Goal: Information Seeking & Learning: Learn about a topic

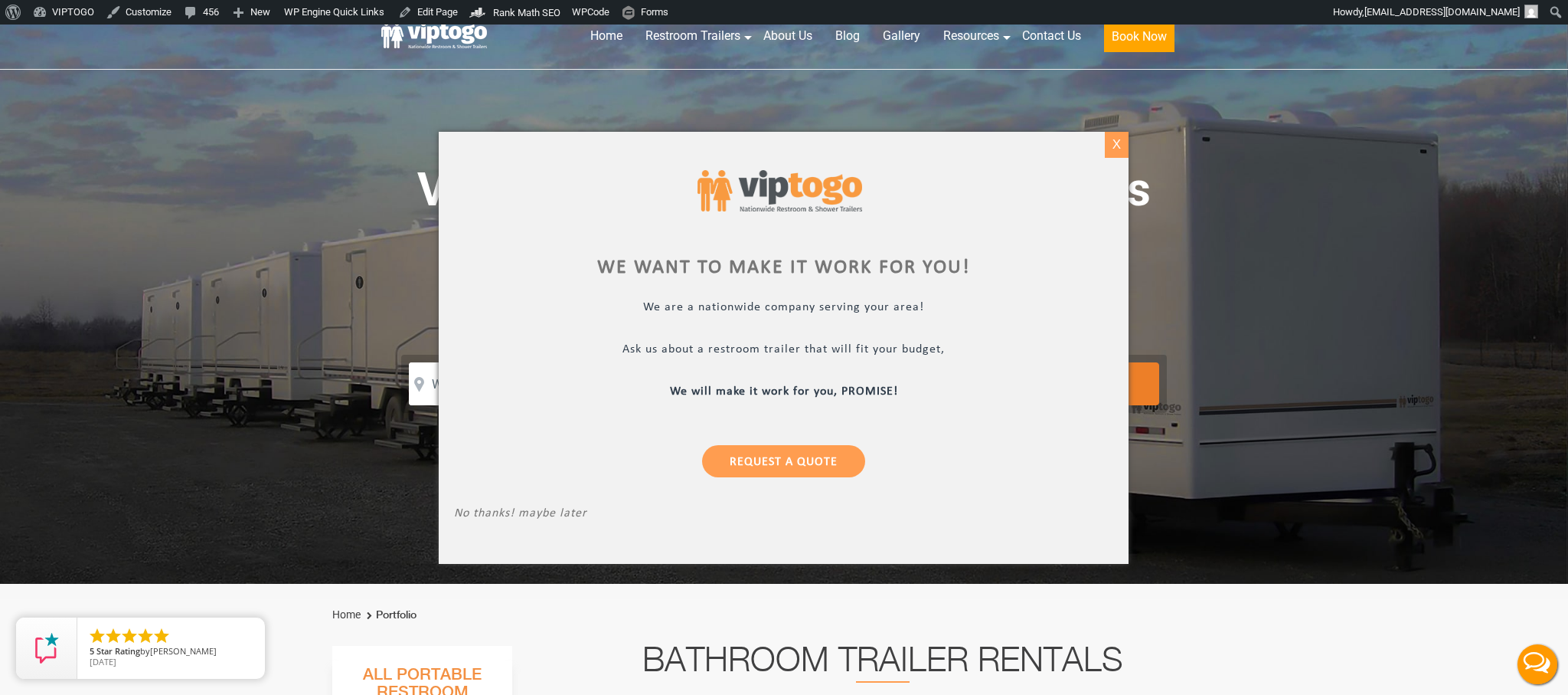
click at [1121, 147] on div "X" at bounding box center [1116, 144] width 24 height 26
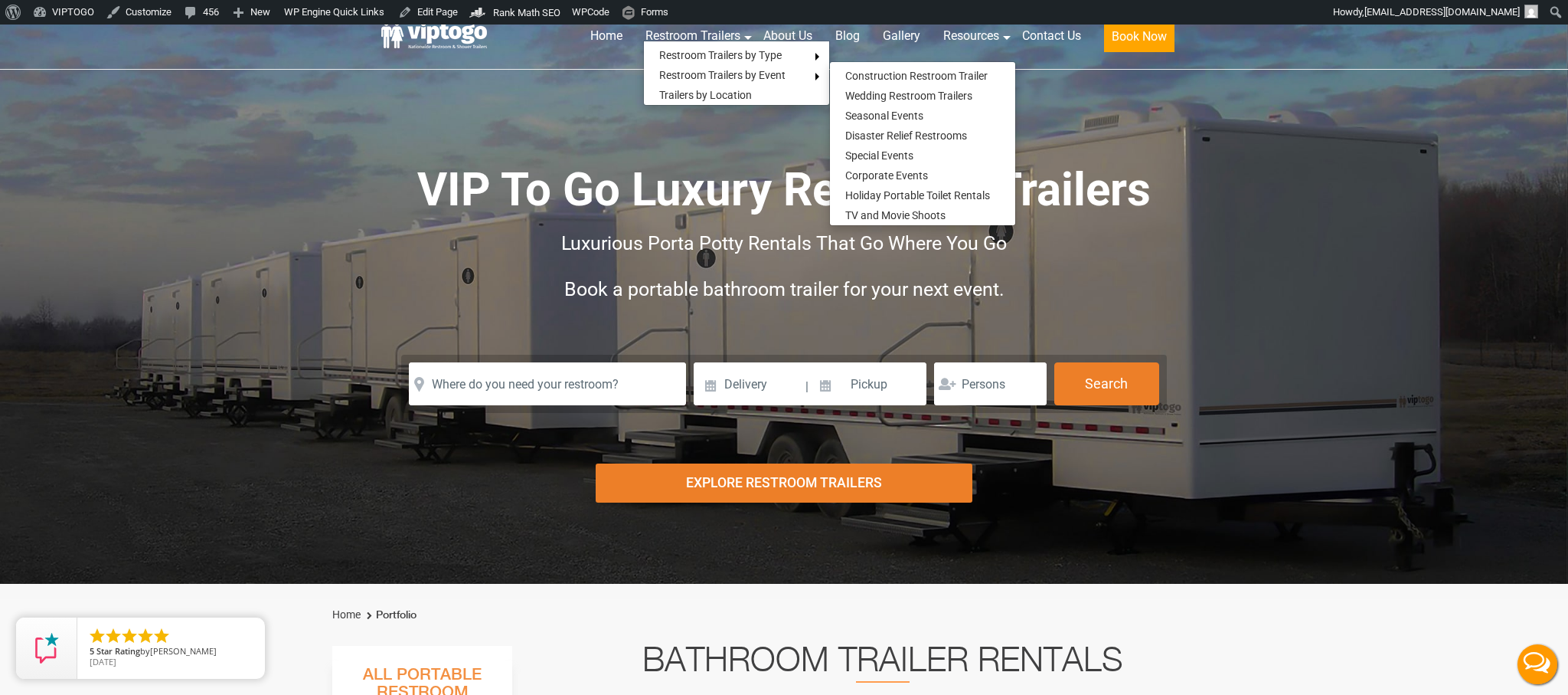
click at [784, 239] on span "Luxurious Porta Potty Rentals That Go Where You Go" at bounding box center [784, 242] width 446 height 22
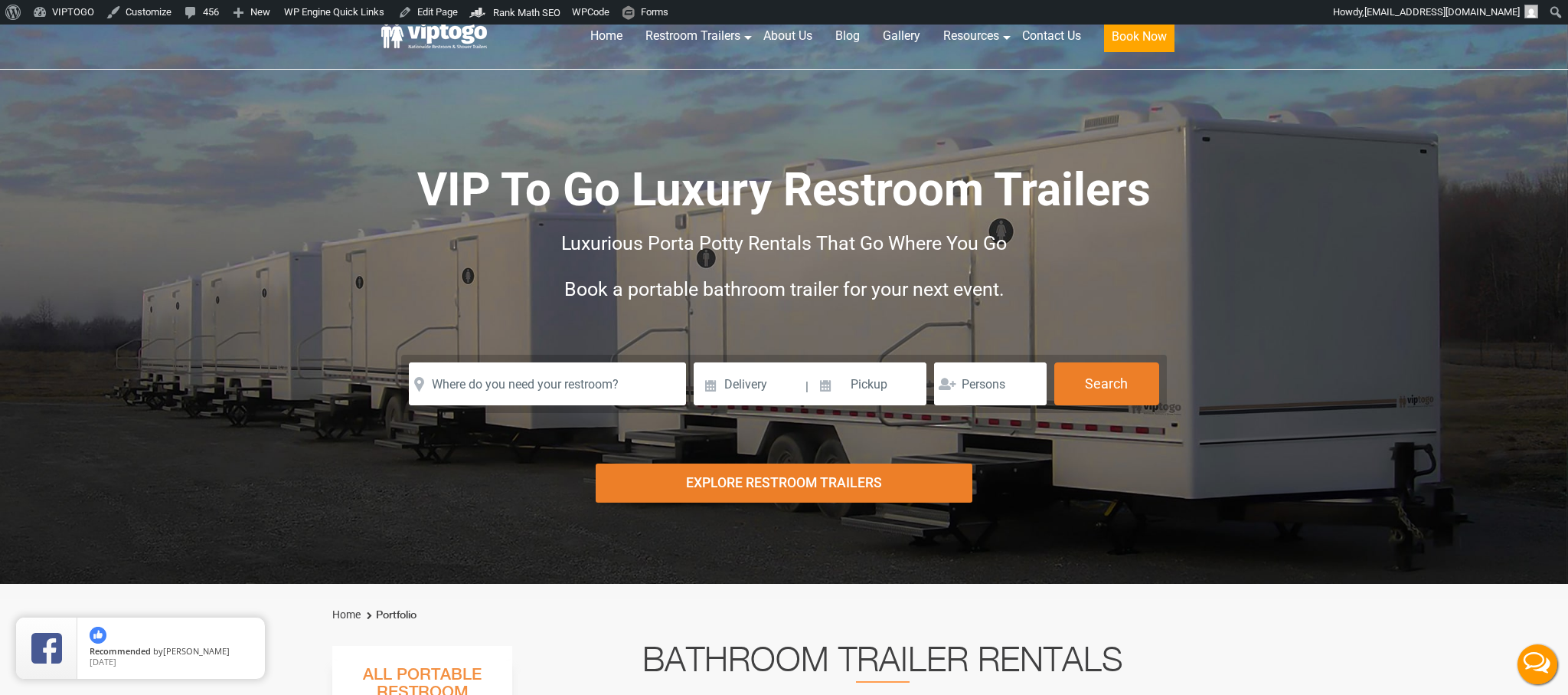
click at [786, 288] on span "Book a portable bathroom trailer for your next event." at bounding box center [784, 289] width 440 height 22
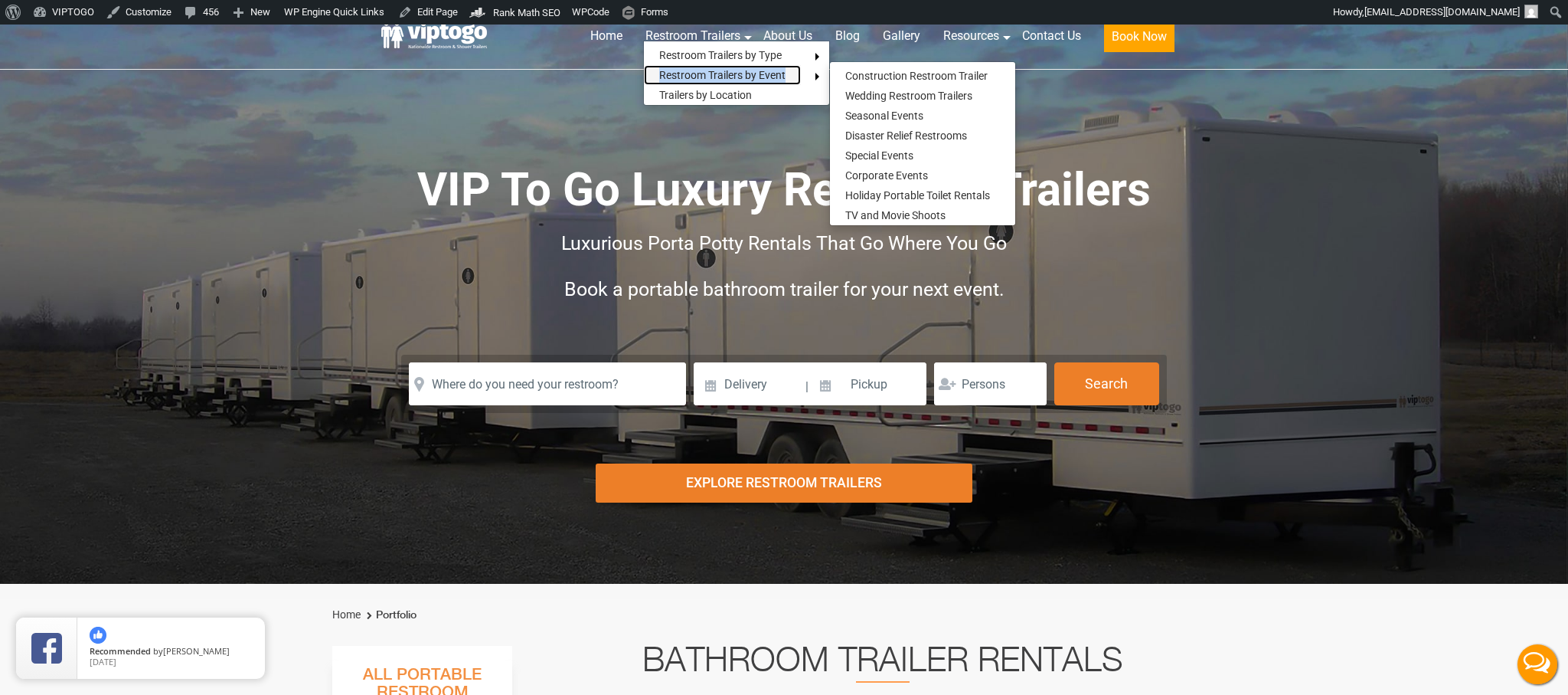
click at [717, 73] on link "Restroom Trailers by Event" at bounding box center [722, 74] width 157 height 20
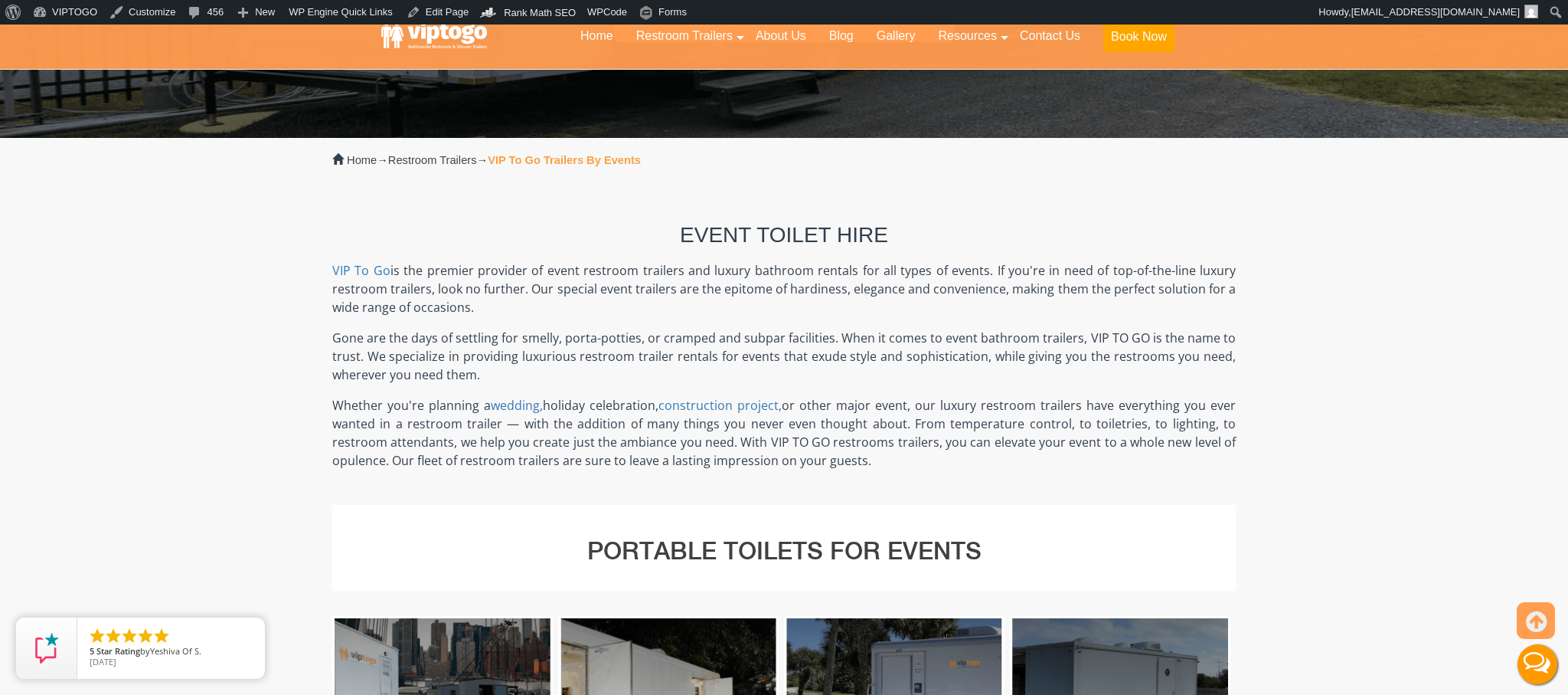
scroll to position [357, 0]
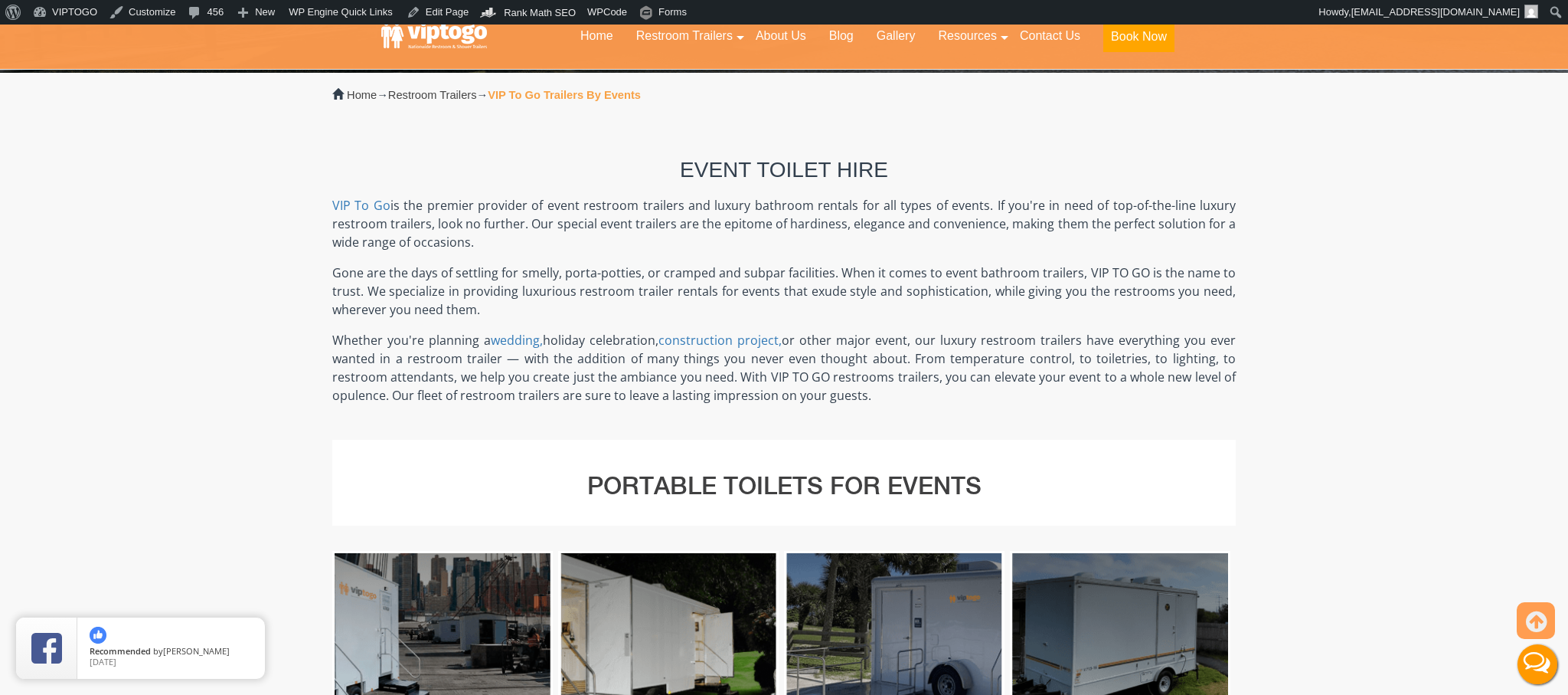
drag, startPoint x: 674, startPoint y: 162, endPoint x: 943, endPoint y: 415, distance: 369.3
click at [943, 417] on div "Event Toilet Hire VIP To Go is the premier provider of event restroom trailers …" at bounding box center [784, 278] width 903 height 321
copy div "Lorem Ipsumd Sita CON Ad El se doe tempori utlabore et dolor magnaali enimadmi …"
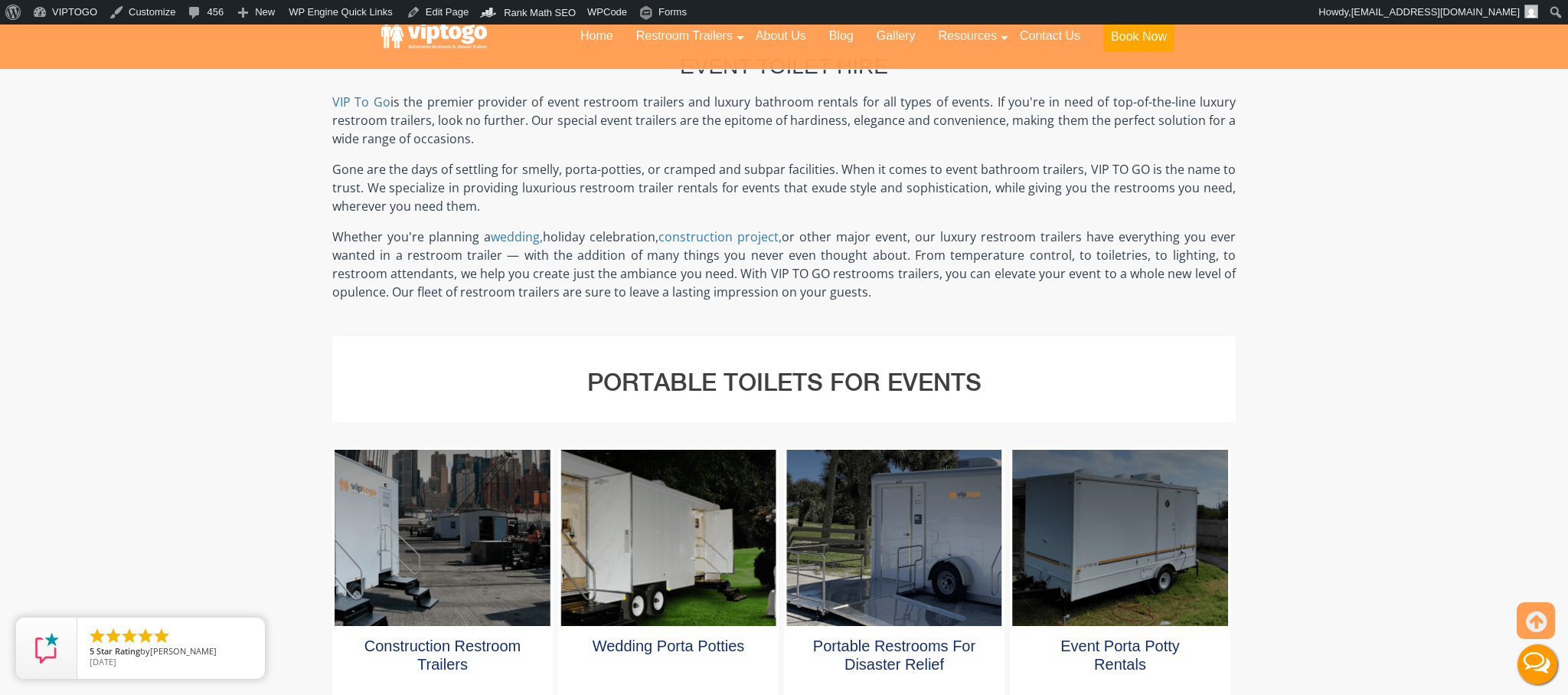
scroll to position [0, 0]
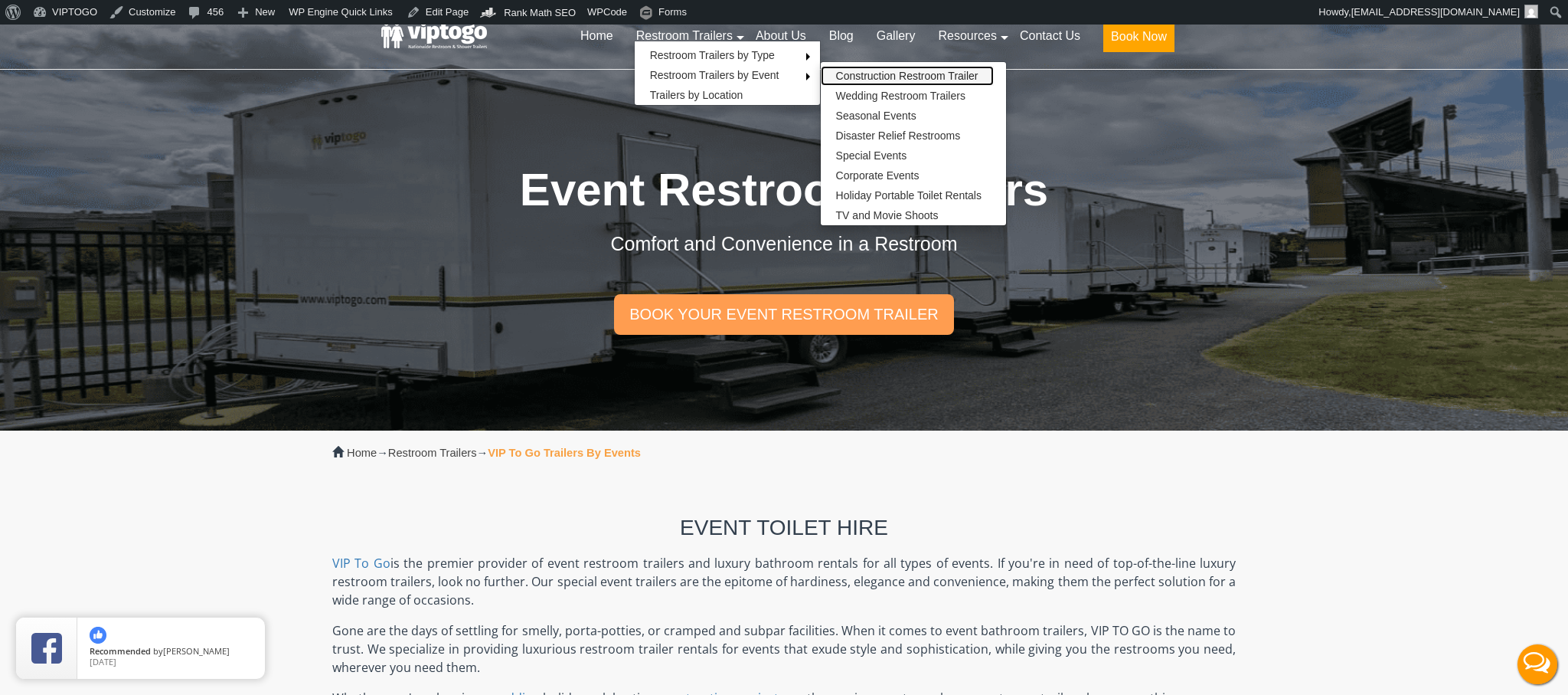
click at [893, 70] on link "Construction Restroom Trailer" at bounding box center [906, 75] width 173 height 20
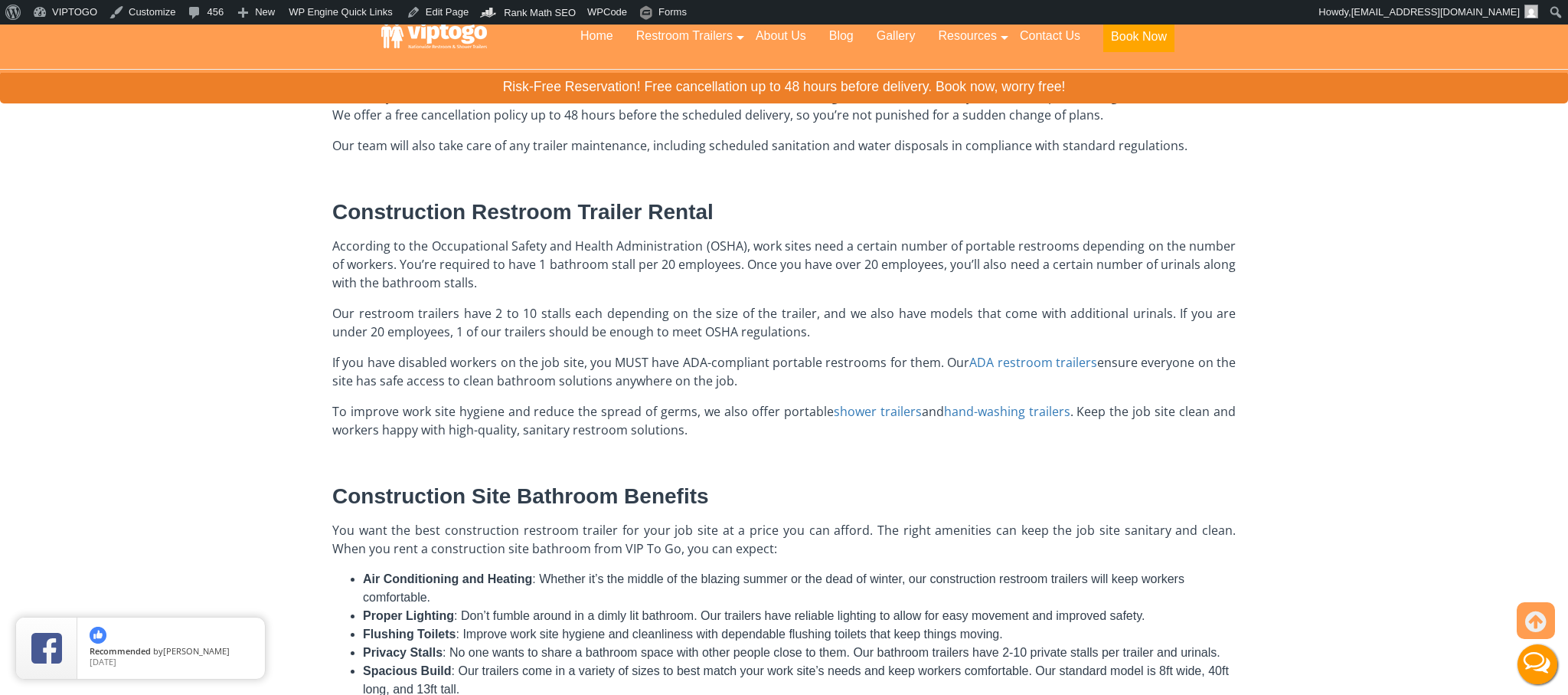
scroll to position [584, 0]
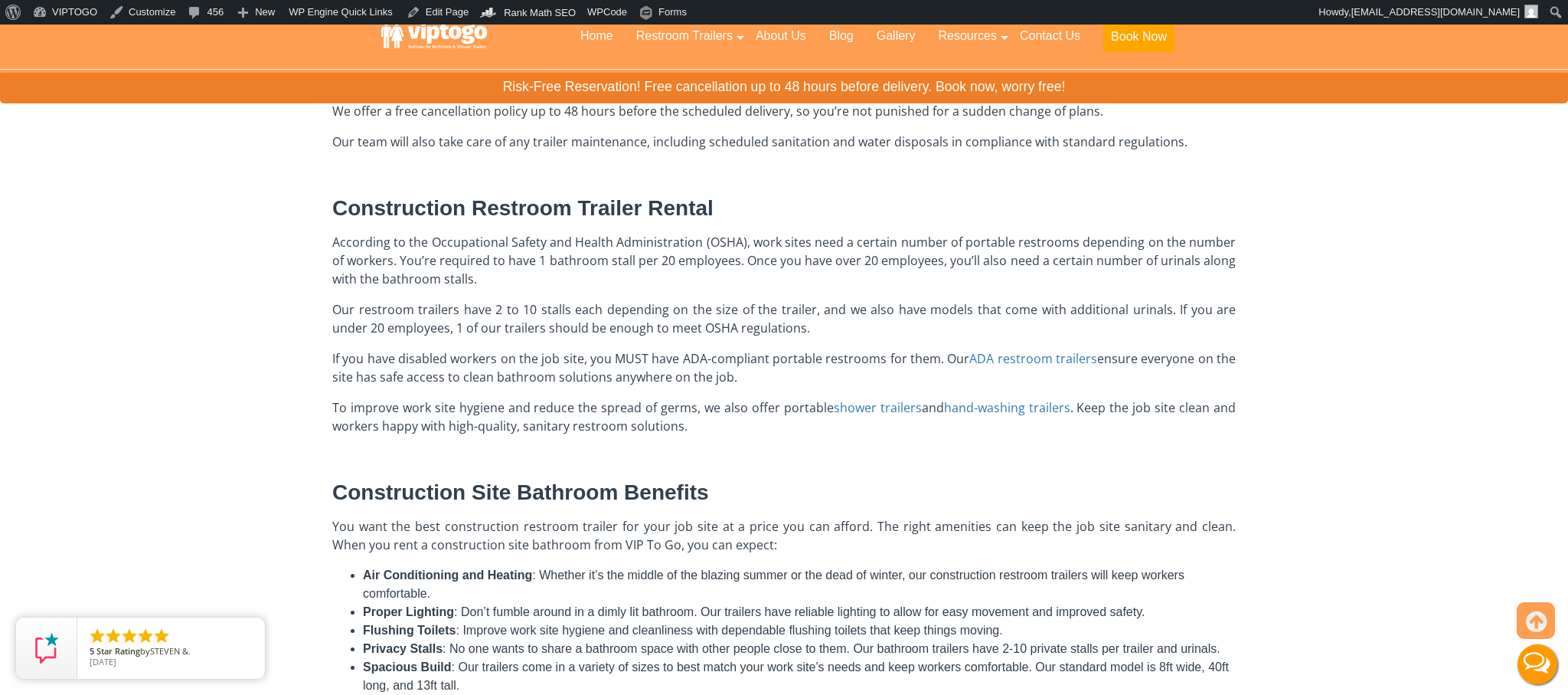
drag, startPoint x: 335, startPoint y: 204, endPoint x: 788, endPoint y: 421, distance: 502.3
click at [788, 421] on div "A construction restroom trailer offers reliable and clean bathroom solutions fo…" at bounding box center [784, 337] width 903 height 775
copy div "Construction Restroom Trailer Rental According to the Occupational Safety and H…"
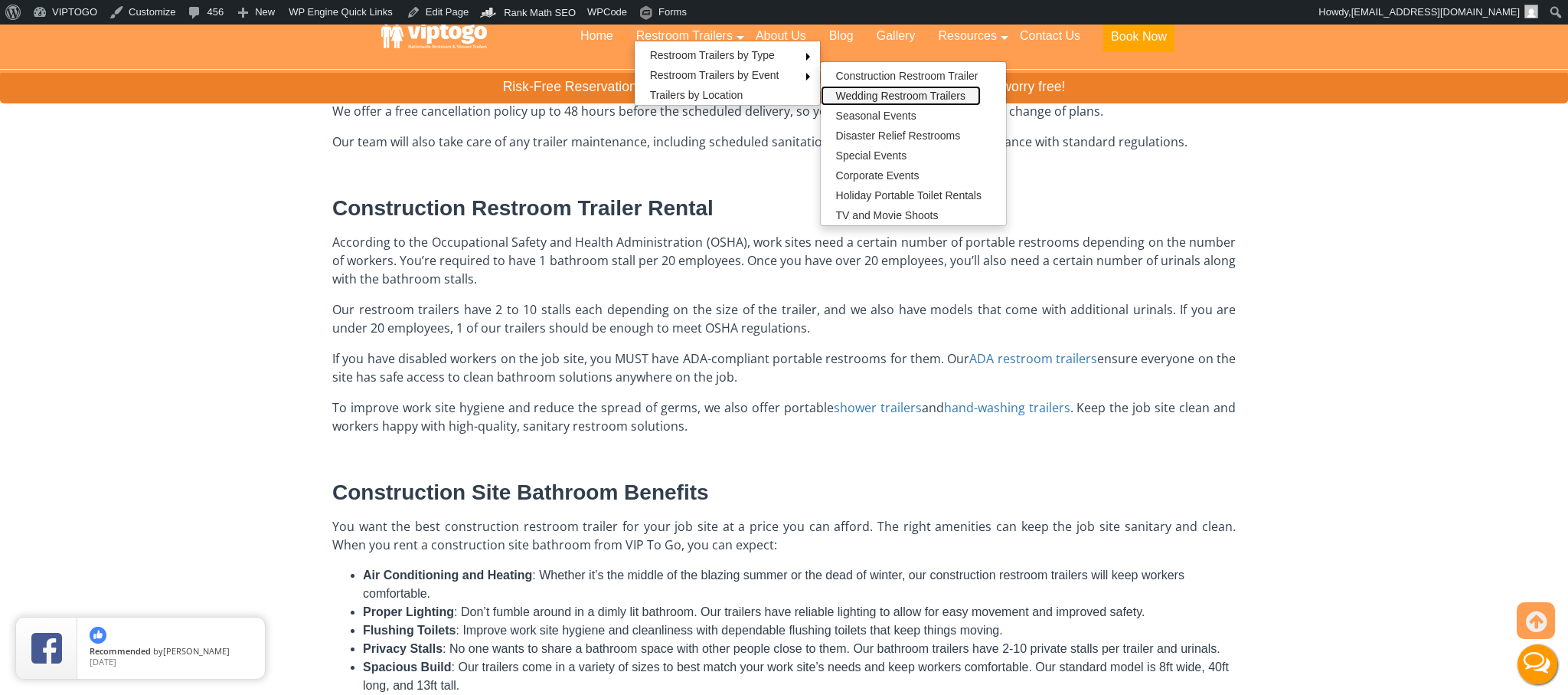
click at [909, 97] on link "Wedding Restroom Trailers" at bounding box center [900, 96] width 160 height 20
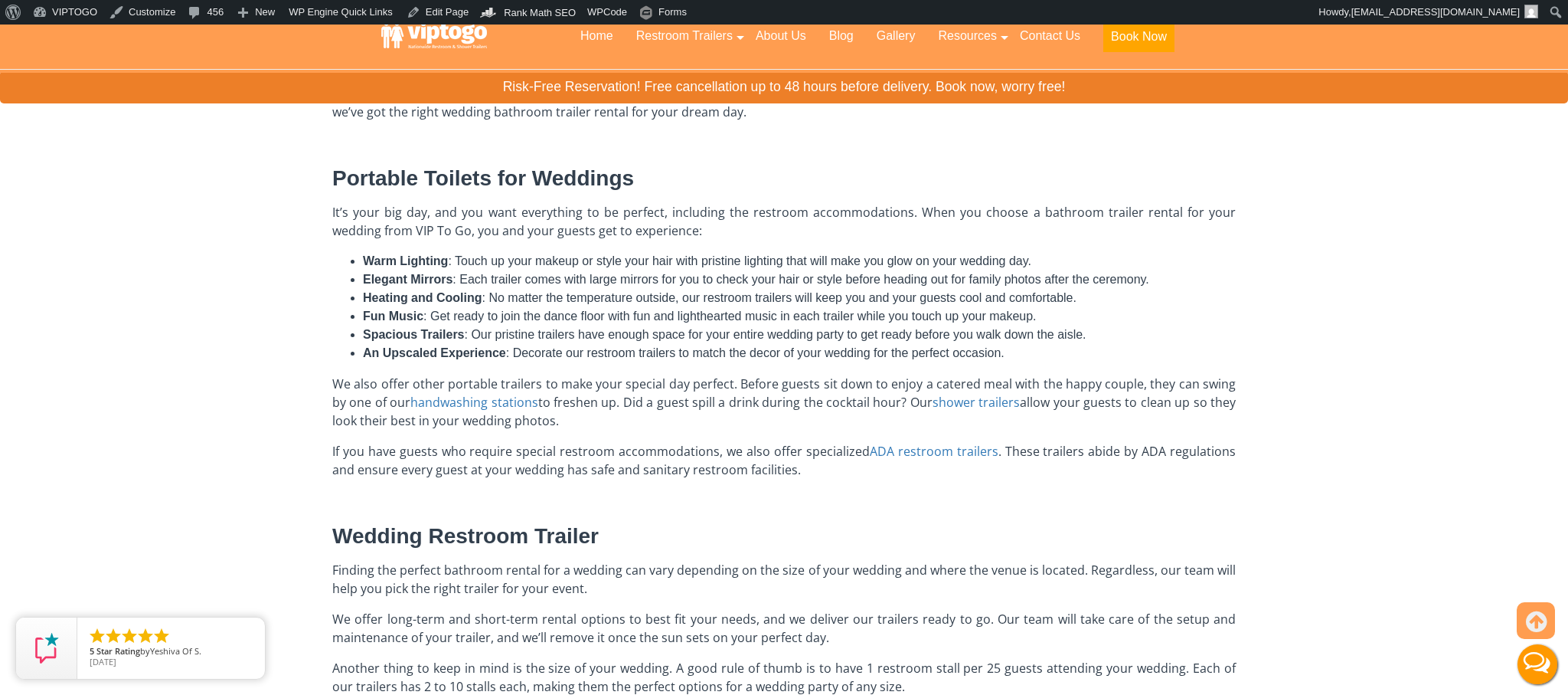
scroll to position [622, 0]
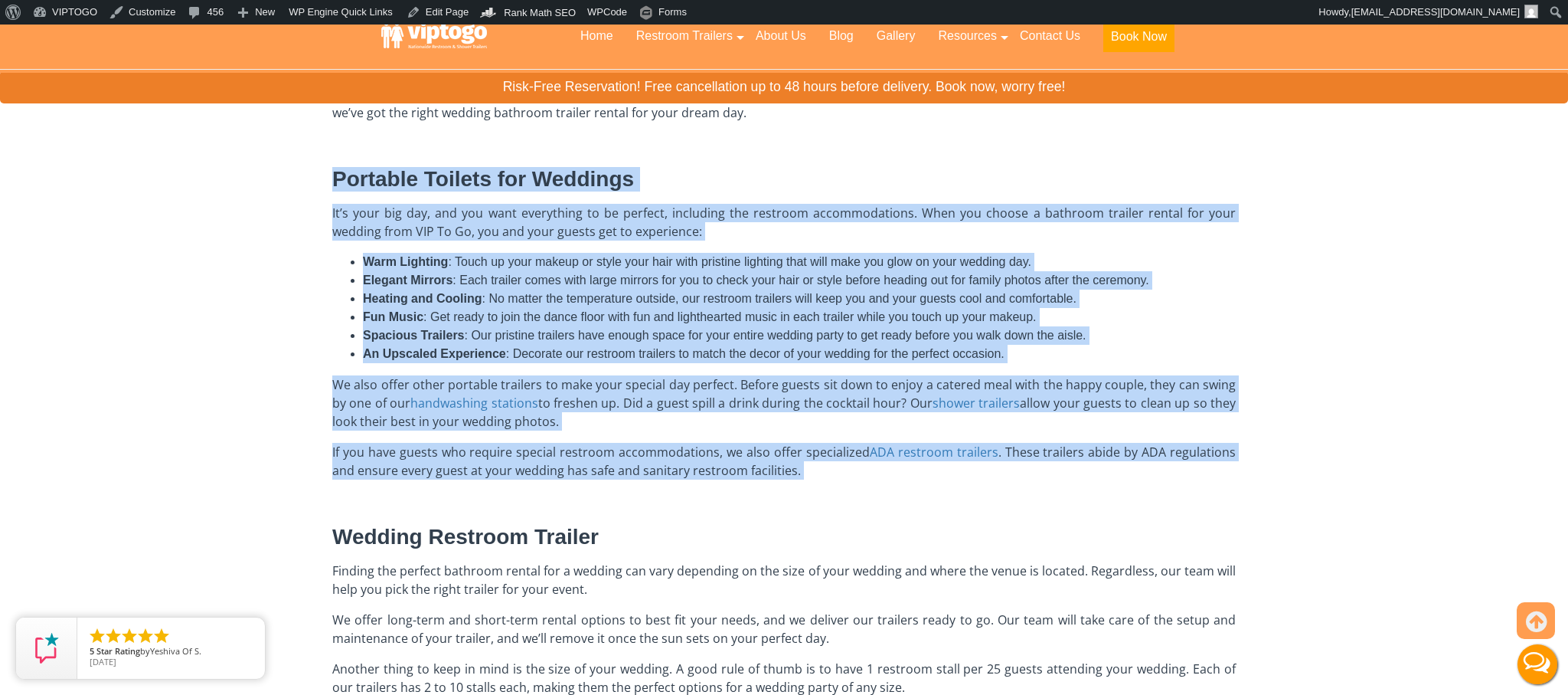
drag, startPoint x: 328, startPoint y: 173, endPoint x: 994, endPoint y: 487, distance: 736.3
click at [996, 487] on div "Home → Restroom Trailers → Restroom Trailers By Event → Wedding Bathroom Traile…" at bounding box center [784, 343] width 926 height 950
copy div "Portable Toilets for Weddings It’s your big day, and you want everything to be …"
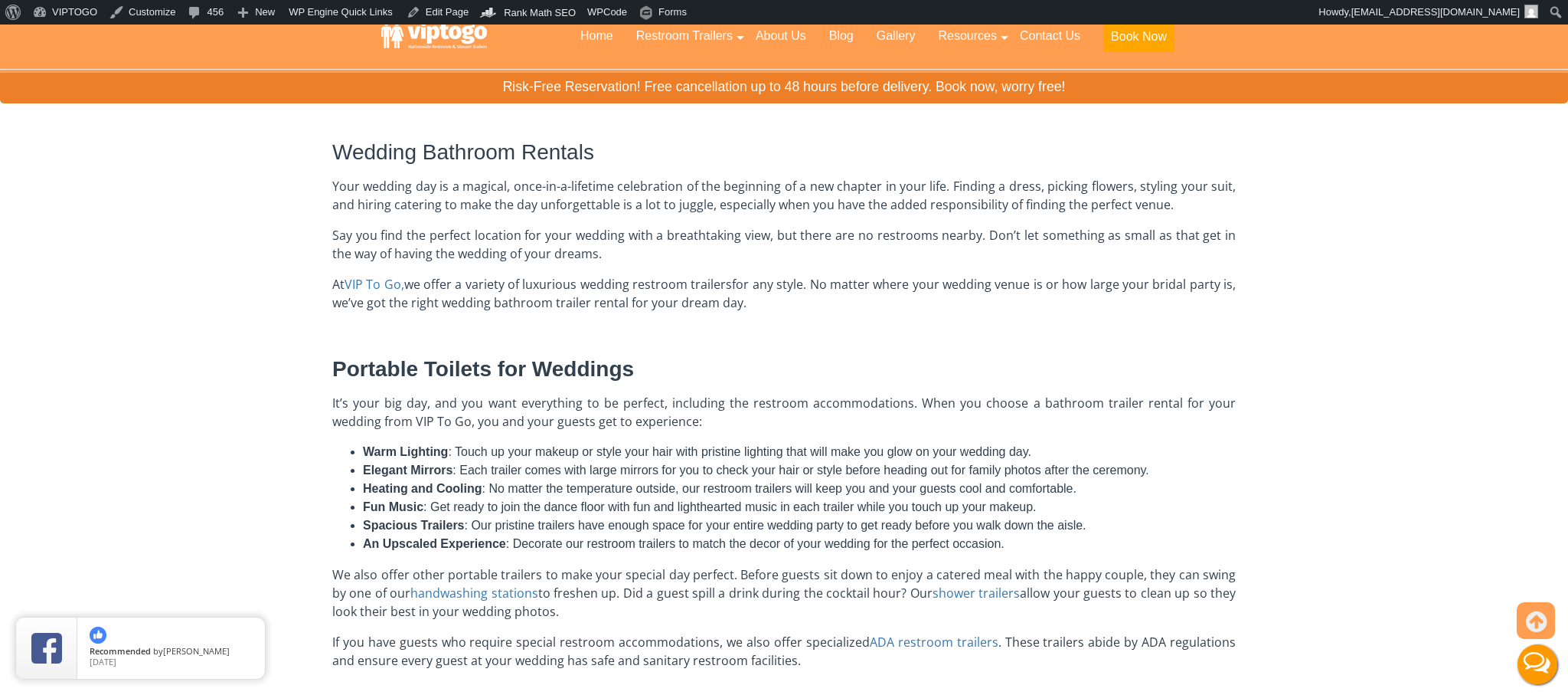
scroll to position [634, 0]
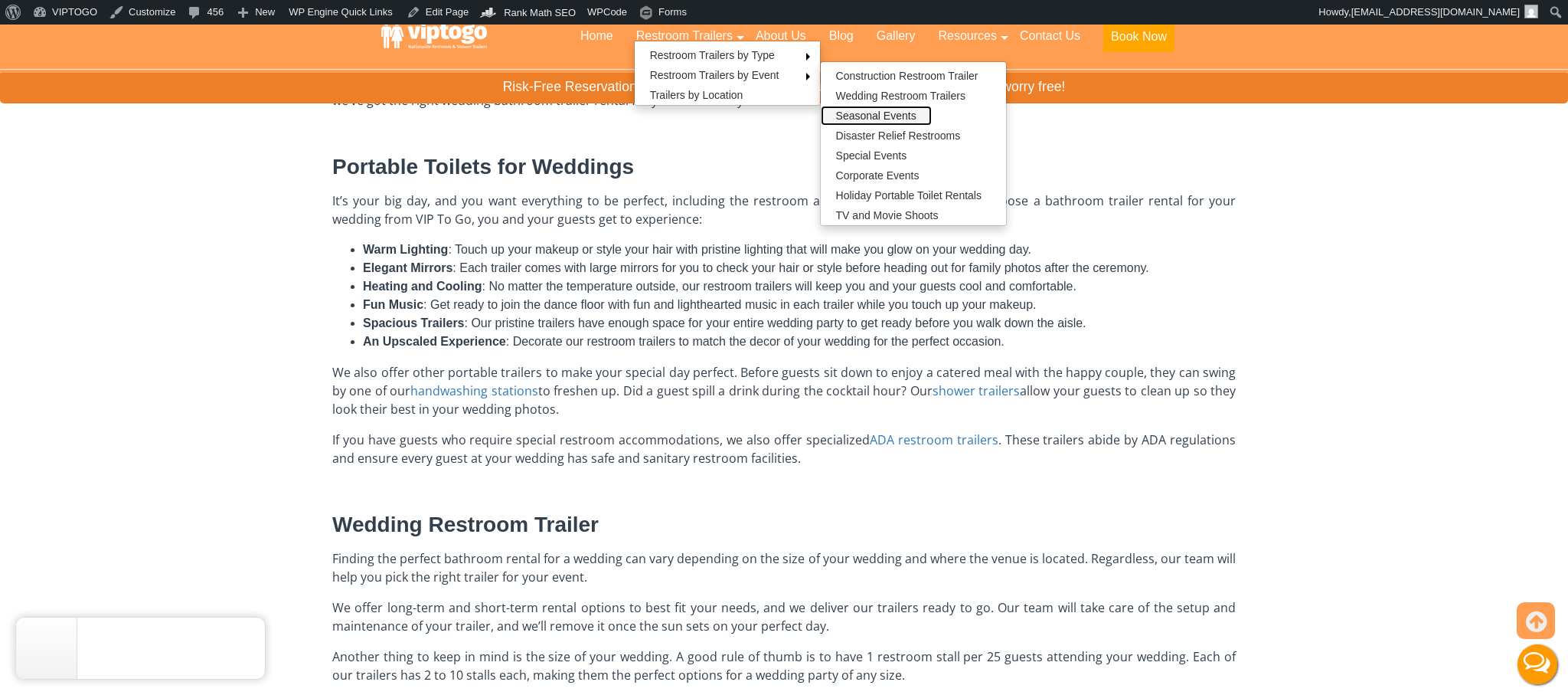
click at [869, 114] on link "Seasonal Events" at bounding box center [875, 115] width 111 height 20
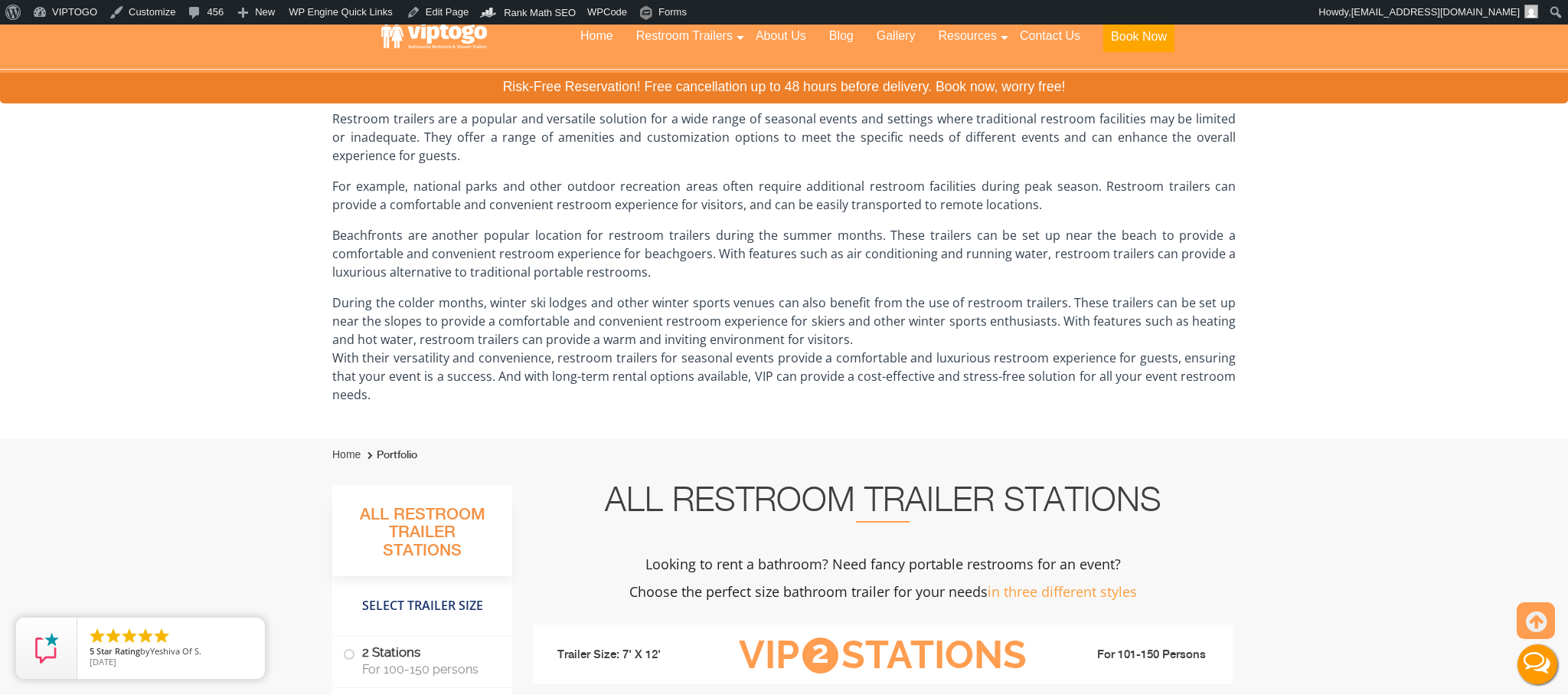
scroll to position [284, 0]
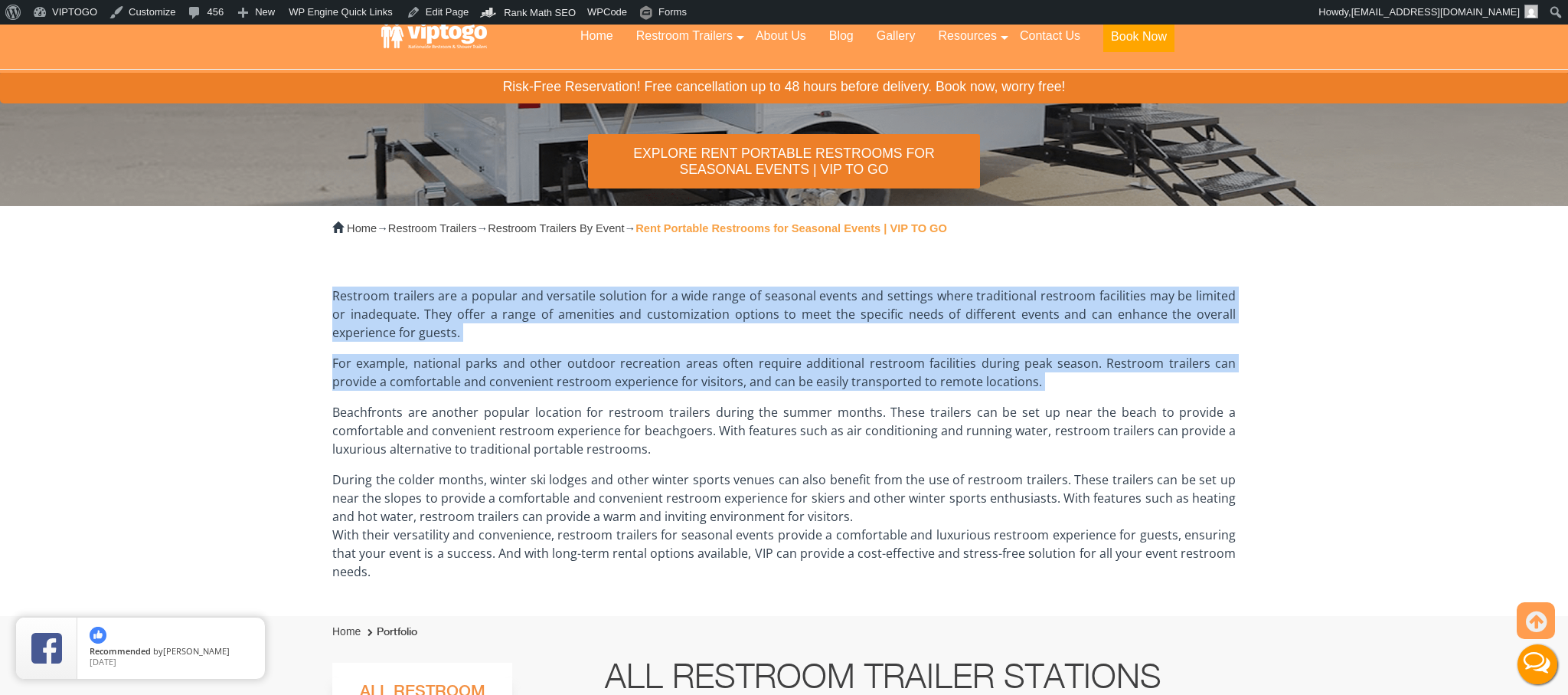
drag, startPoint x: 324, startPoint y: 283, endPoint x: 1009, endPoint y: 395, distance: 694.1
click at [1009, 395] on div "Home → Restroom Trailers → Restroom Trailers By Event → Rent Portable Restrooms…" at bounding box center [784, 410] width 926 height 409
copy div "Restroom trailers are a popular and versatile solution for a wide range of seas…"
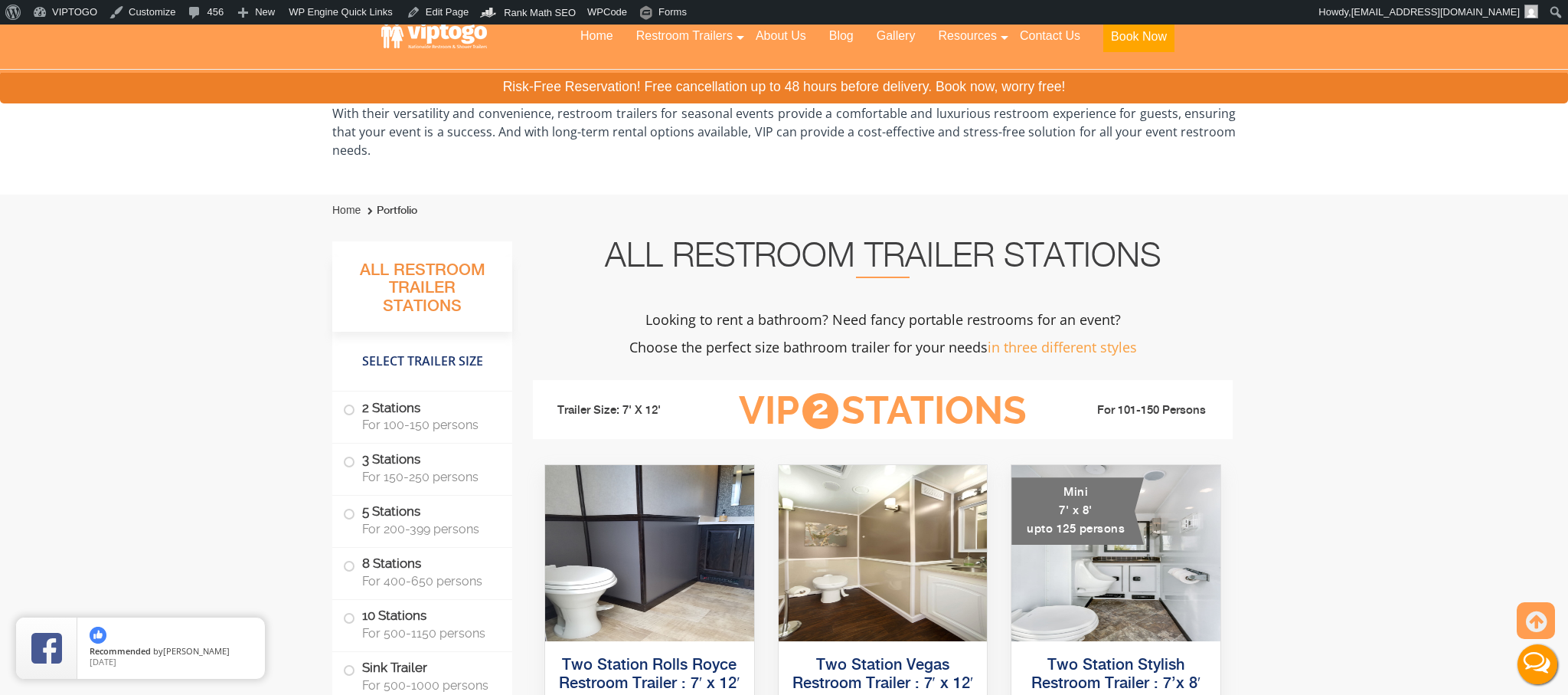
scroll to position [315, 0]
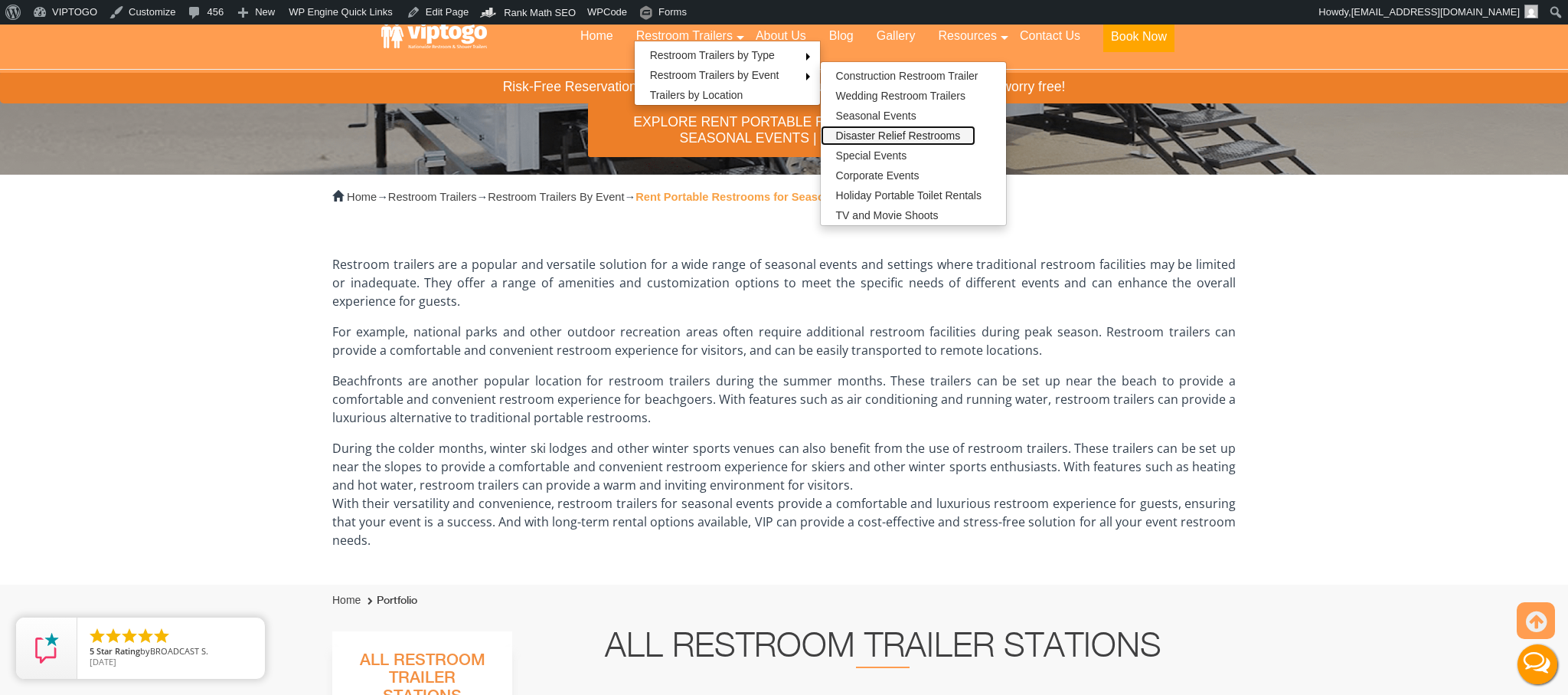
click at [906, 138] on link "Disaster Relief Restrooms" at bounding box center [897, 135] width 155 height 20
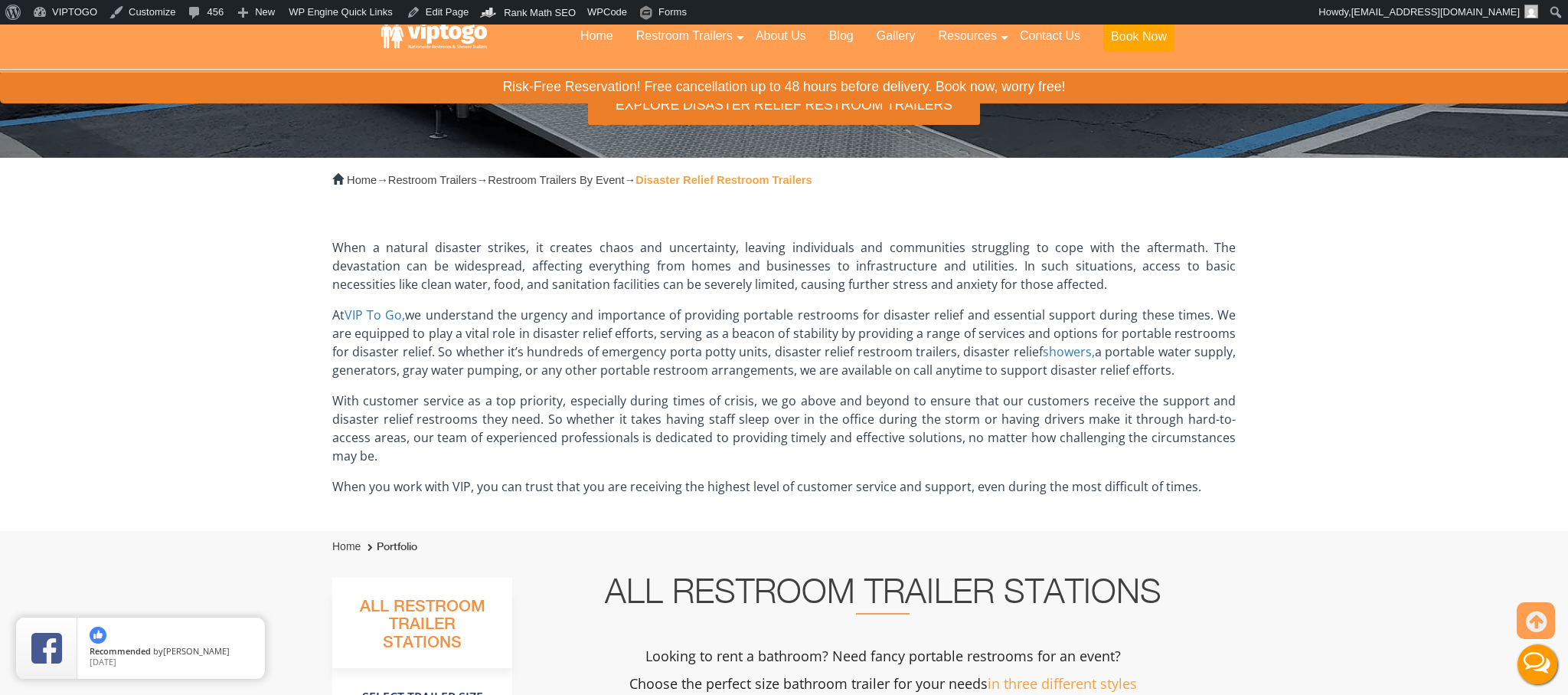
scroll to position [316, 0]
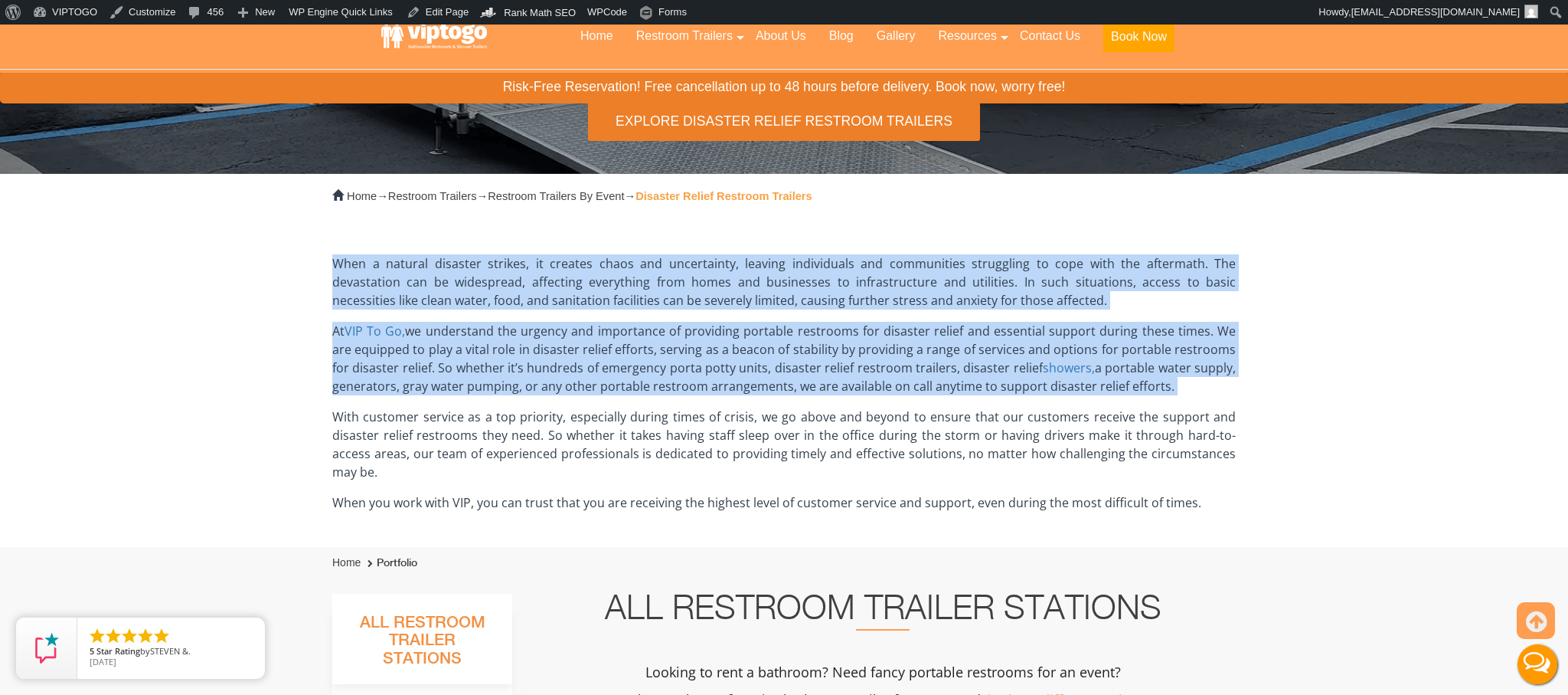
drag, startPoint x: 324, startPoint y: 259, endPoint x: 1216, endPoint y: 397, distance: 902.6
click at [1216, 397] on div "Home → Restroom Trailers → Restroom Trailers By Event → Disaster Relief Restroo…" at bounding box center [784, 360] width 926 height 373
copy div "Lore i dolorsi ametcons adipisc, el seddoei tempo inc utlaboreetd, magnaal enim…"
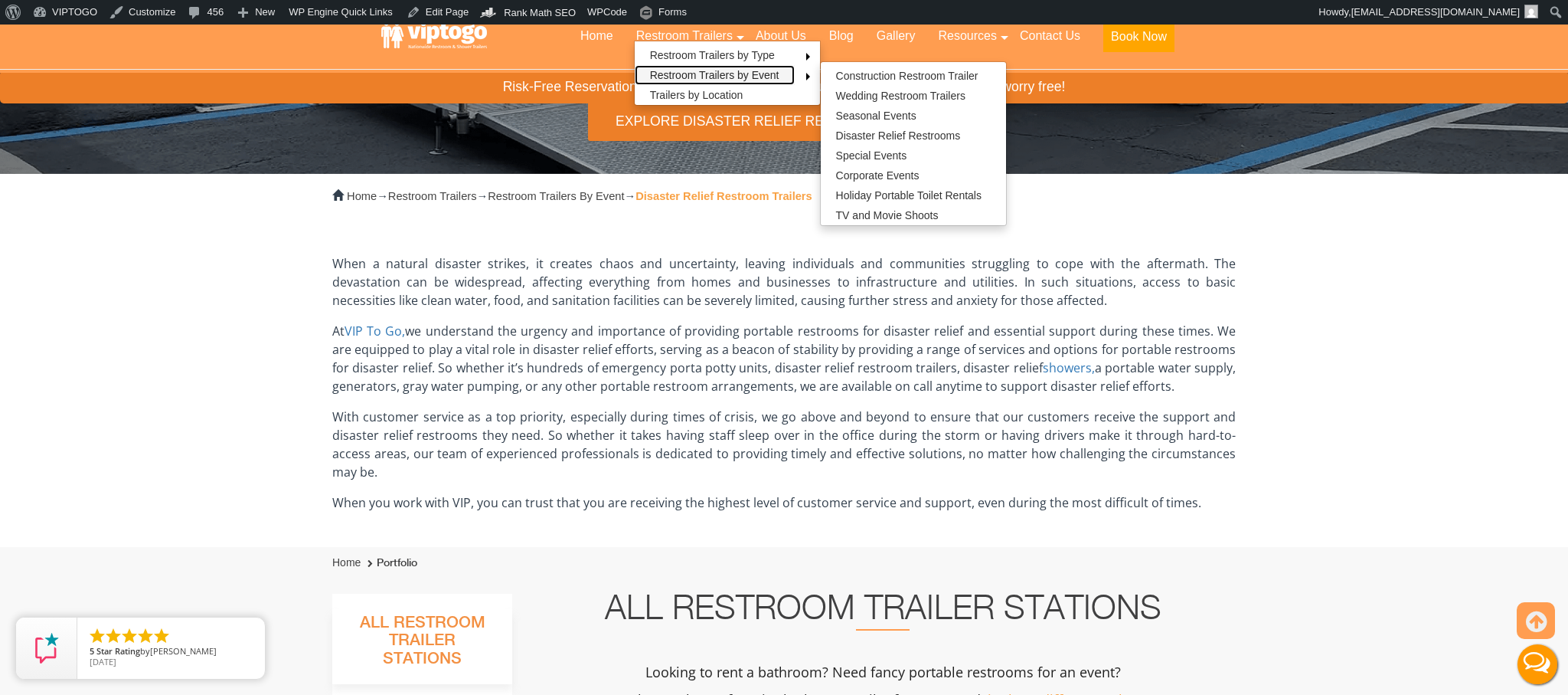
click at [670, 70] on link "Restroom Trailers by Event" at bounding box center [715, 74] width 160 height 20
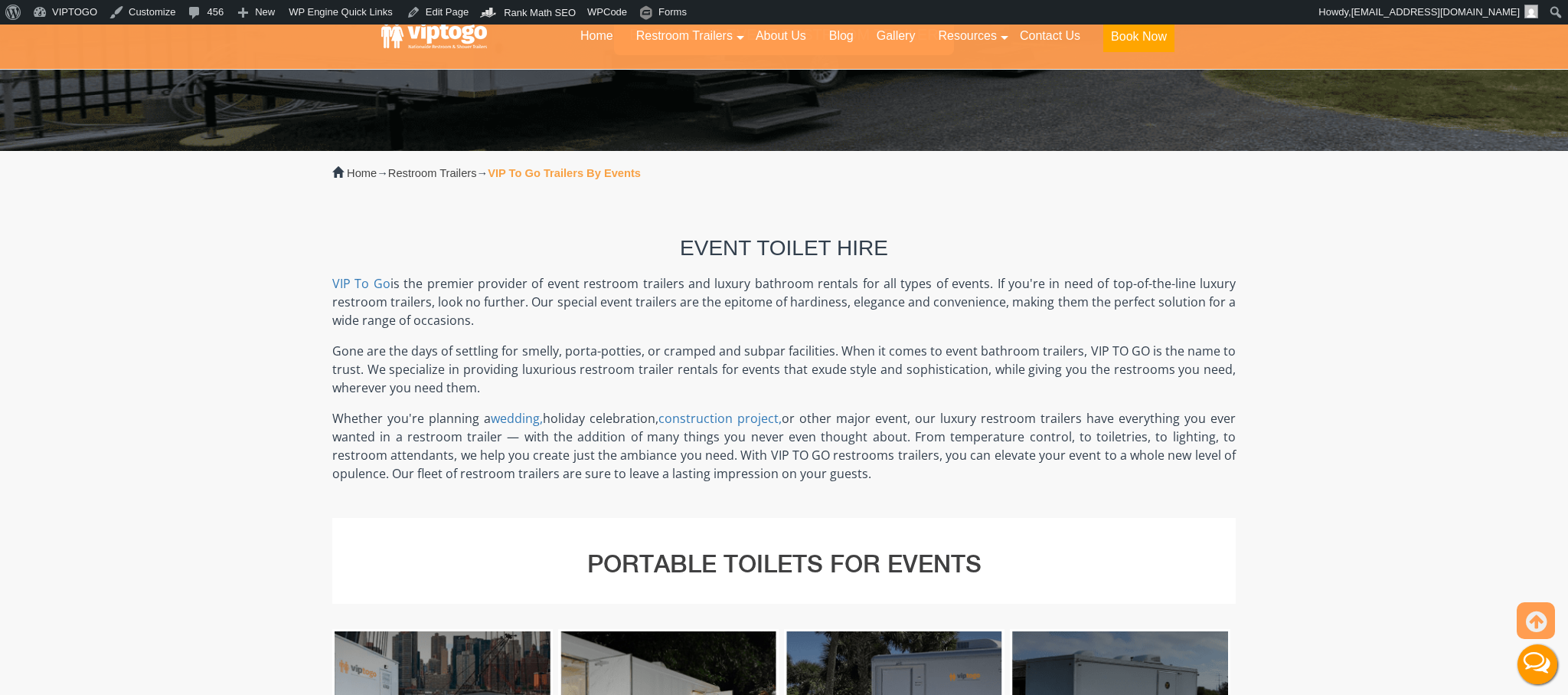
scroll to position [281, 0]
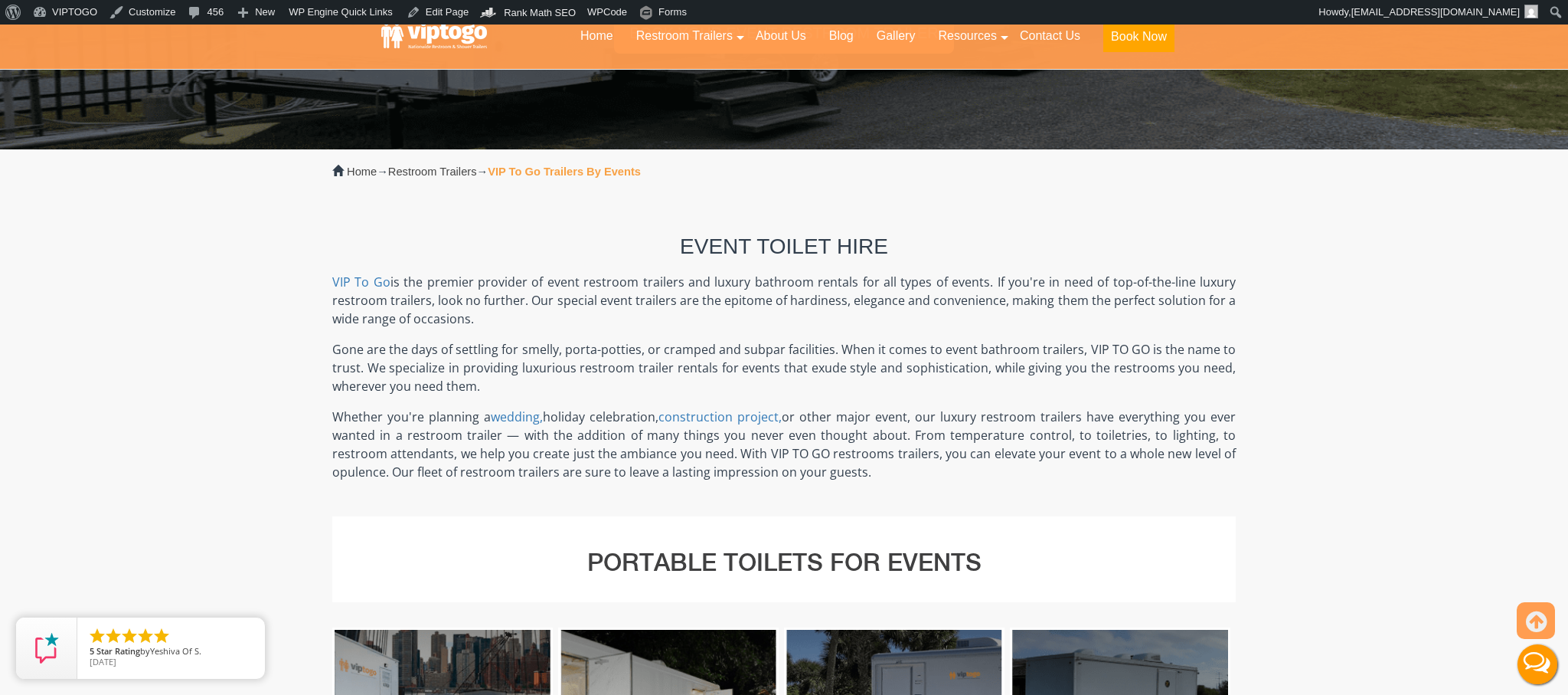
drag, startPoint x: 664, startPoint y: 239, endPoint x: 914, endPoint y: 486, distance: 351.4
click at [914, 486] on div "Event Toilet Hire VIP To Go is the premier provider of event restroom trailers …" at bounding box center [784, 355] width 903 height 321
copy div "Lorem Ipsumd Sita CON Ad El se doe tempori utlabore et dolor magnaali enimadmi …"
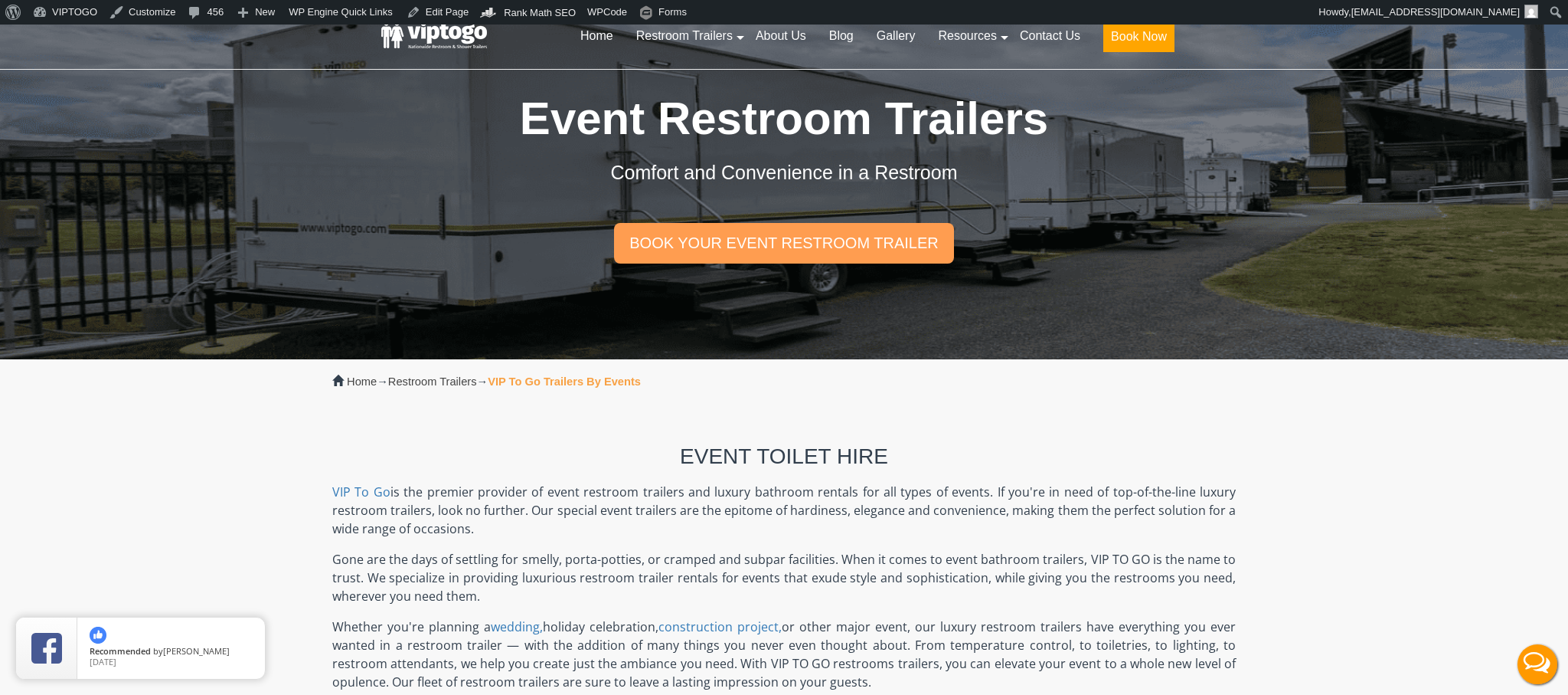
scroll to position [0, 0]
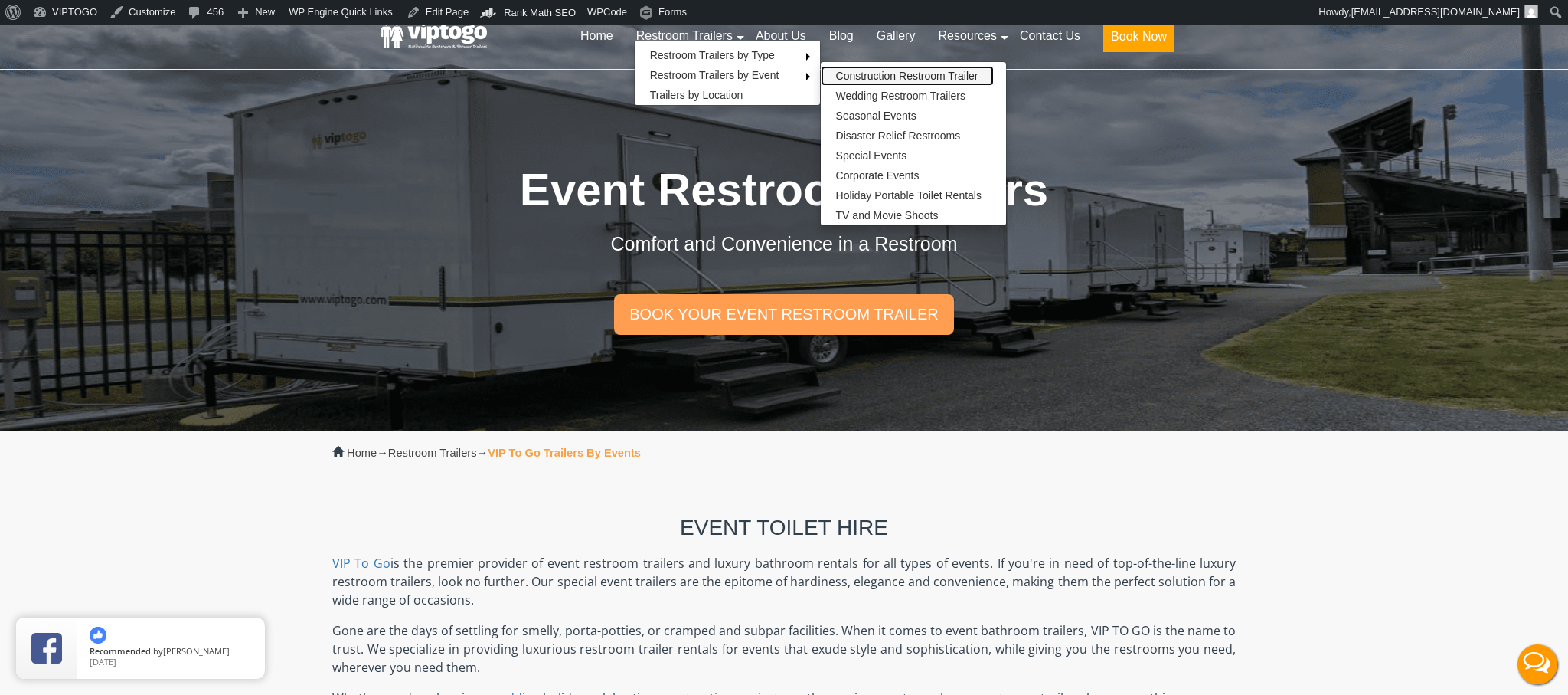
click at [859, 72] on link "Construction Restroom Trailer" at bounding box center [906, 75] width 173 height 20
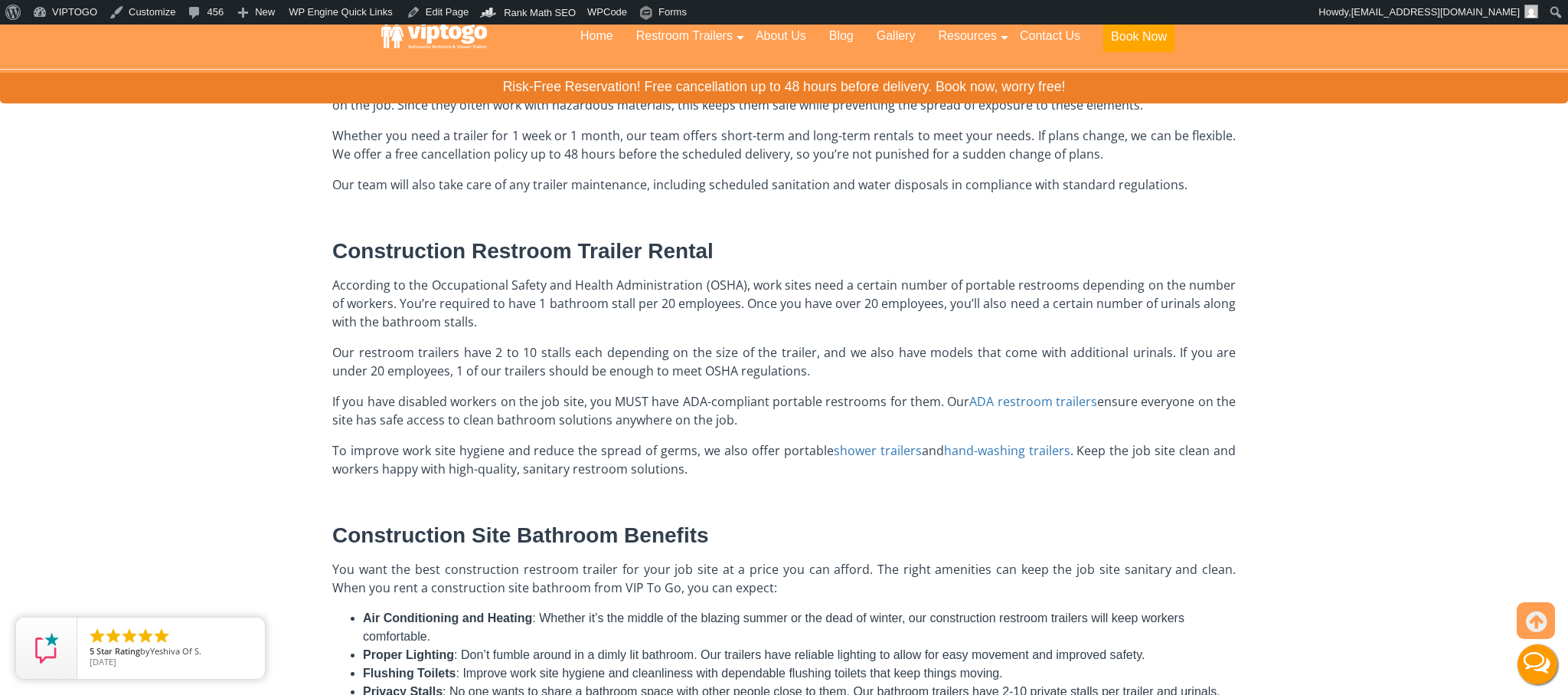
scroll to position [542, 0]
drag, startPoint x: 328, startPoint y: 239, endPoint x: 757, endPoint y: 473, distance: 488.7
click at [757, 473] on div "Home → Restroom Trailers → Restroom Trailers By Event → Construction Restroom T…" at bounding box center [784, 356] width 926 height 820
copy div "Construction Restroom Trailer Rental According to the Occupational Safety and H…"
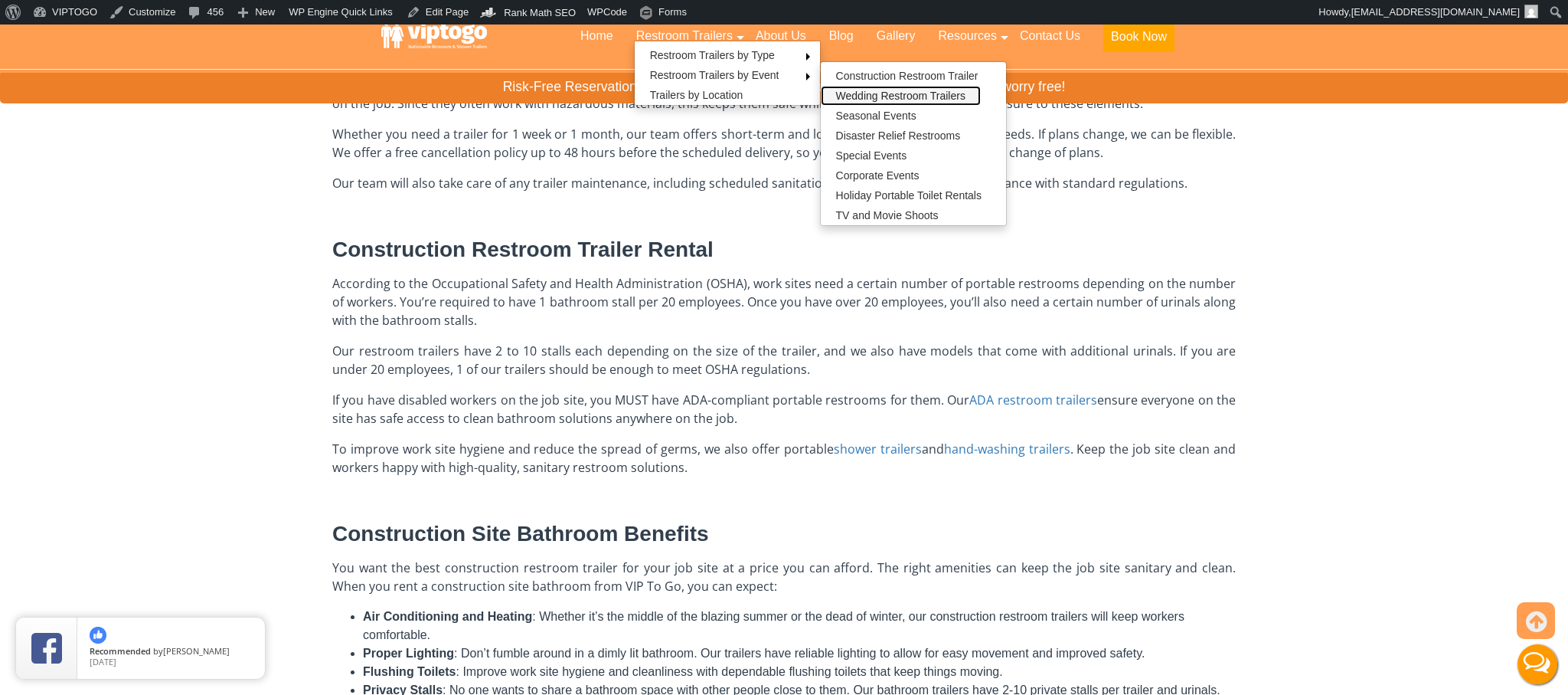
click at [872, 97] on link "Wedding Restroom Trailers" at bounding box center [900, 96] width 160 height 20
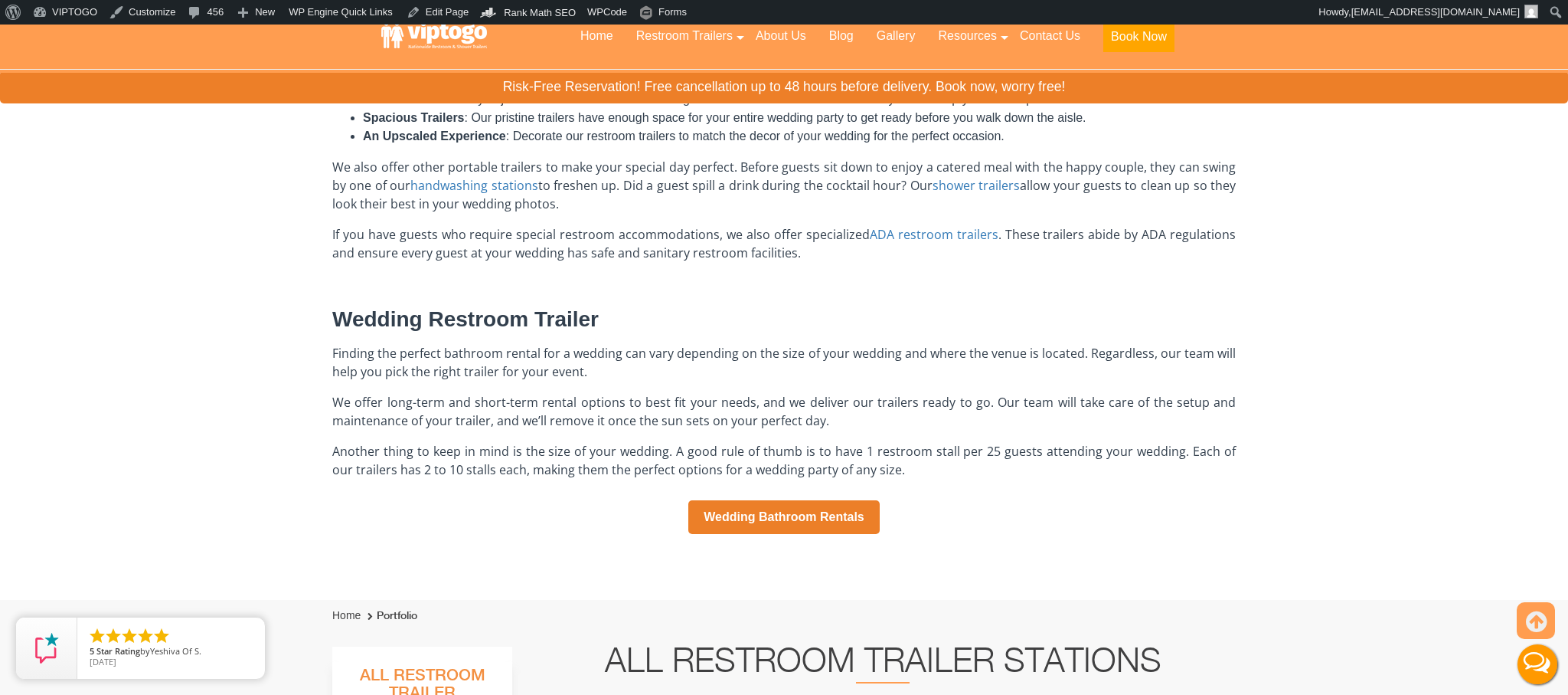
scroll to position [839, 0]
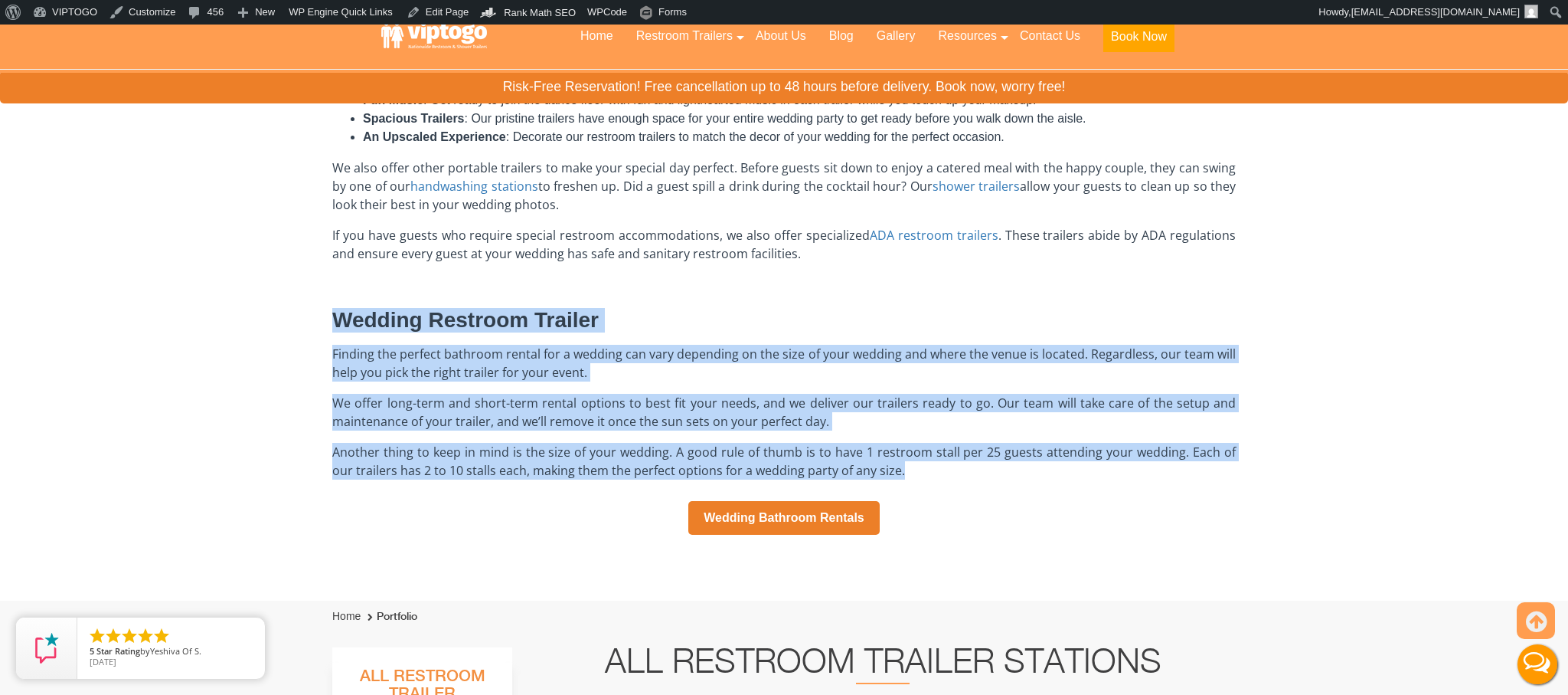
drag, startPoint x: 328, startPoint y: 315, endPoint x: 930, endPoint y: 471, distance: 621.9
click at [930, 472] on div "Home → Restroom Trailers → Restroom Trailers By Event → Wedding Bathroom Traile…" at bounding box center [784, 125] width 926 height 950
copy div "Wedding Restroom Trailer Finding the perfect bathroom rental for a wedding can …"
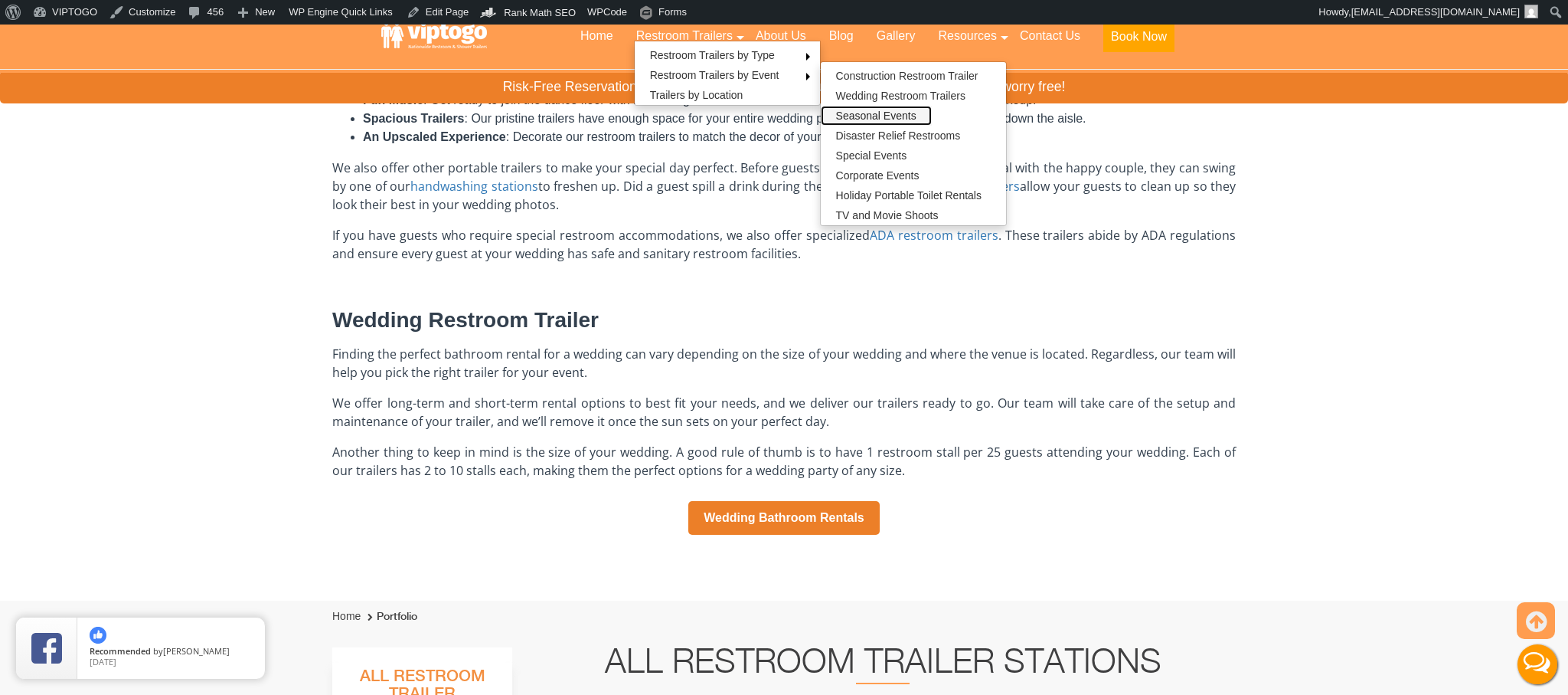
click at [885, 117] on link "Seasonal Events" at bounding box center [875, 115] width 111 height 20
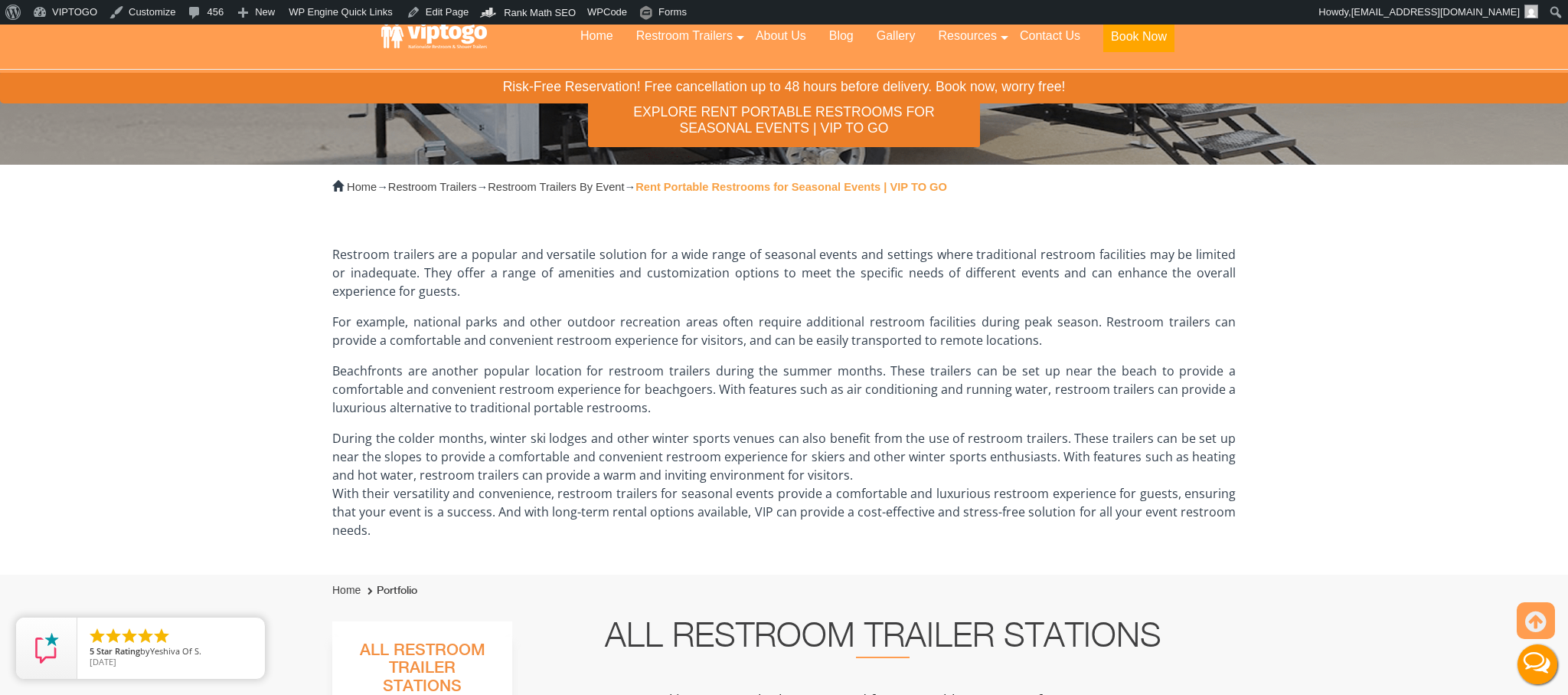
scroll to position [297, 0]
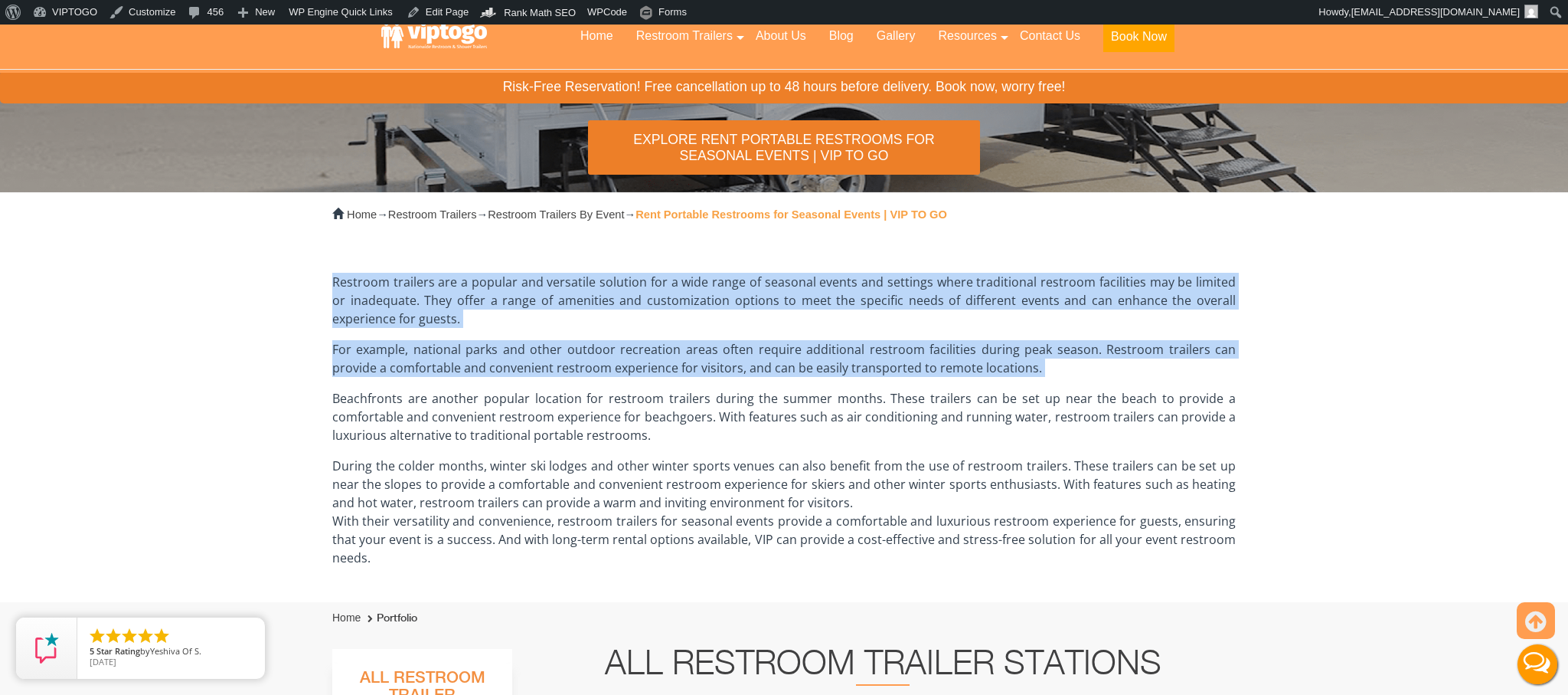
drag, startPoint x: 322, startPoint y: 274, endPoint x: 1021, endPoint y: 376, distance: 706.4
click at [1022, 377] on div "Home → Restroom Trailers → Restroom Trailers By Event → Rent Portable Restrooms…" at bounding box center [784, 397] width 926 height 409
copy div "Restroom trailers are a popular and versatile solution for a wide range of seas…"
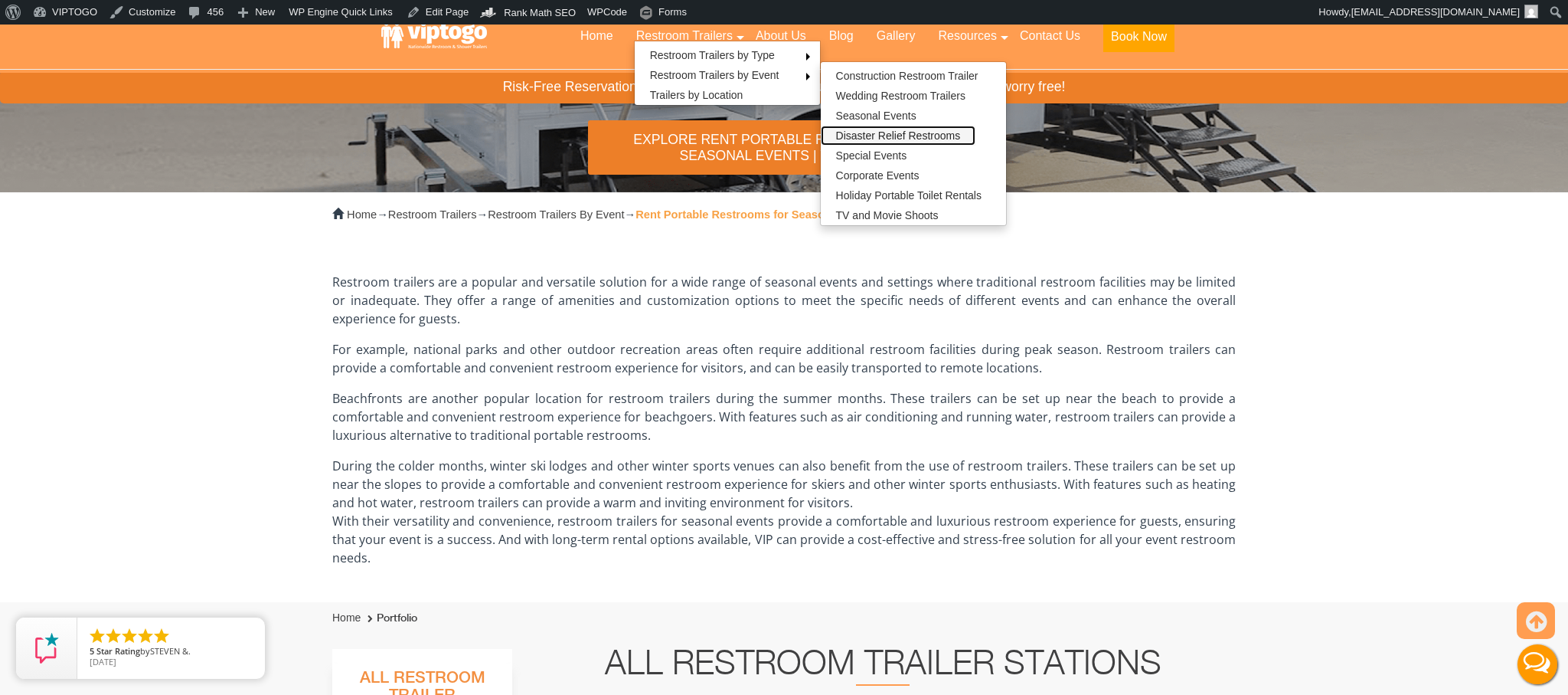
click at [920, 138] on link "Disaster Relief Restrooms" at bounding box center [897, 135] width 155 height 20
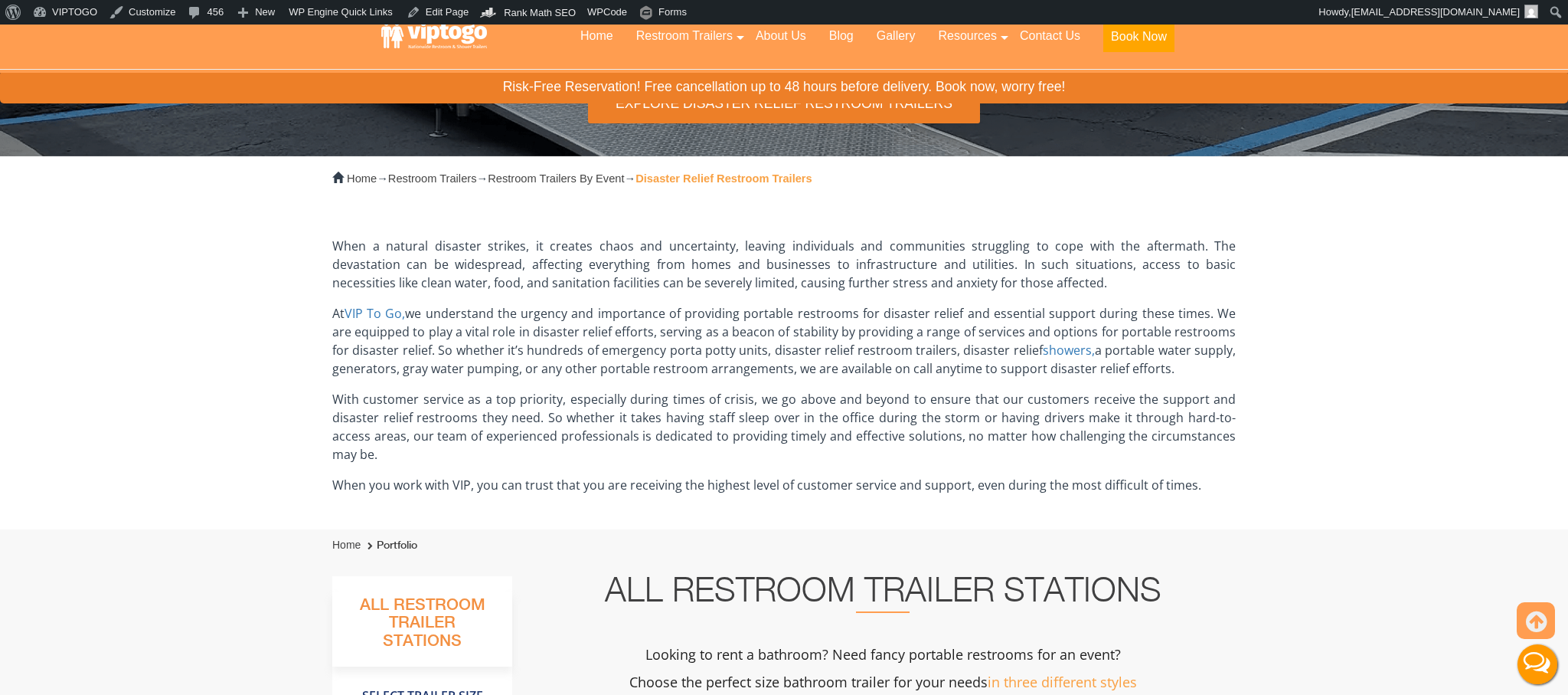
scroll to position [334, 0]
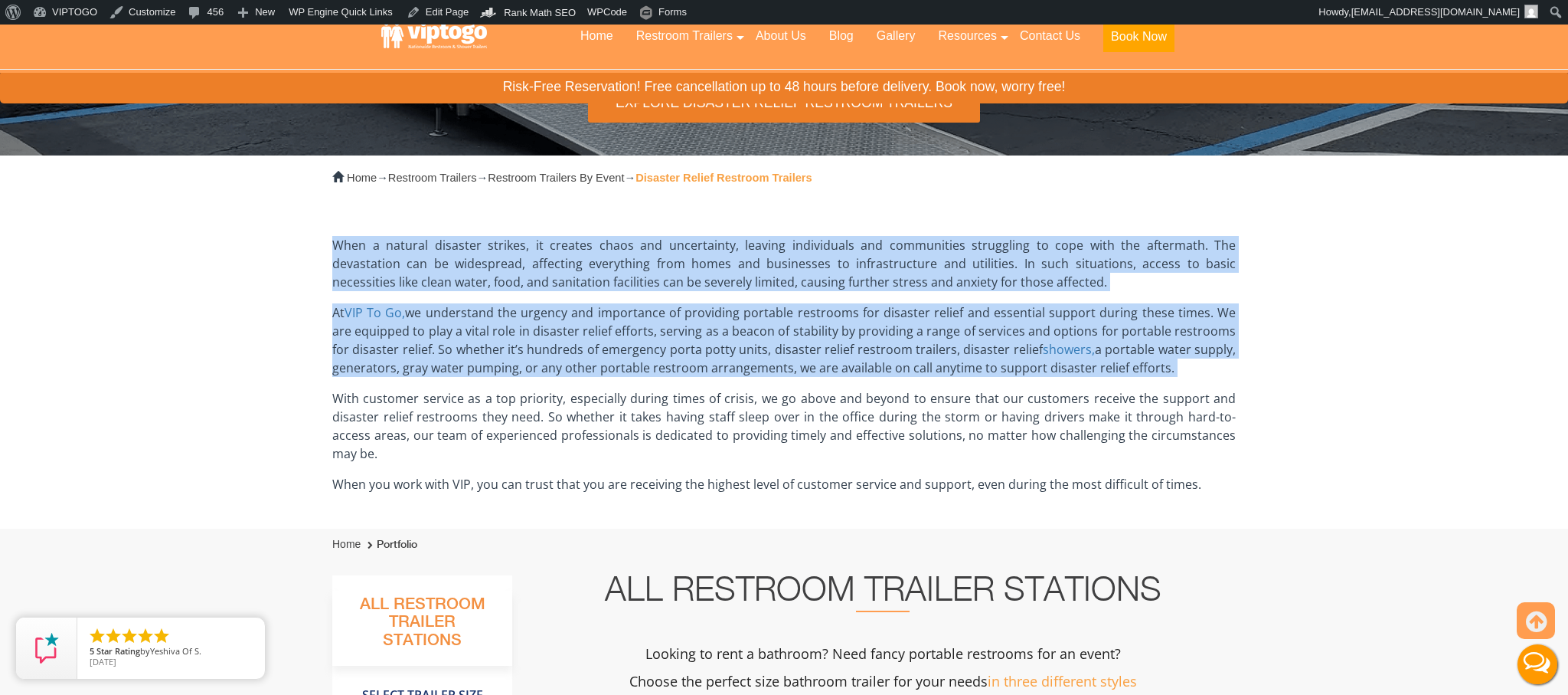
drag, startPoint x: 325, startPoint y: 236, endPoint x: 1164, endPoint y: 380, distance: 851.3
click at [1164, 382] on div "Home → Restroom Trailers → Restroom Trailers By Event → Disaster Relief Restroo…" at bounding box center [784, 342] width 926 height 373
copy div "When a natural disaster strikes, it creates chaos and uncertainty, leaving indi…"
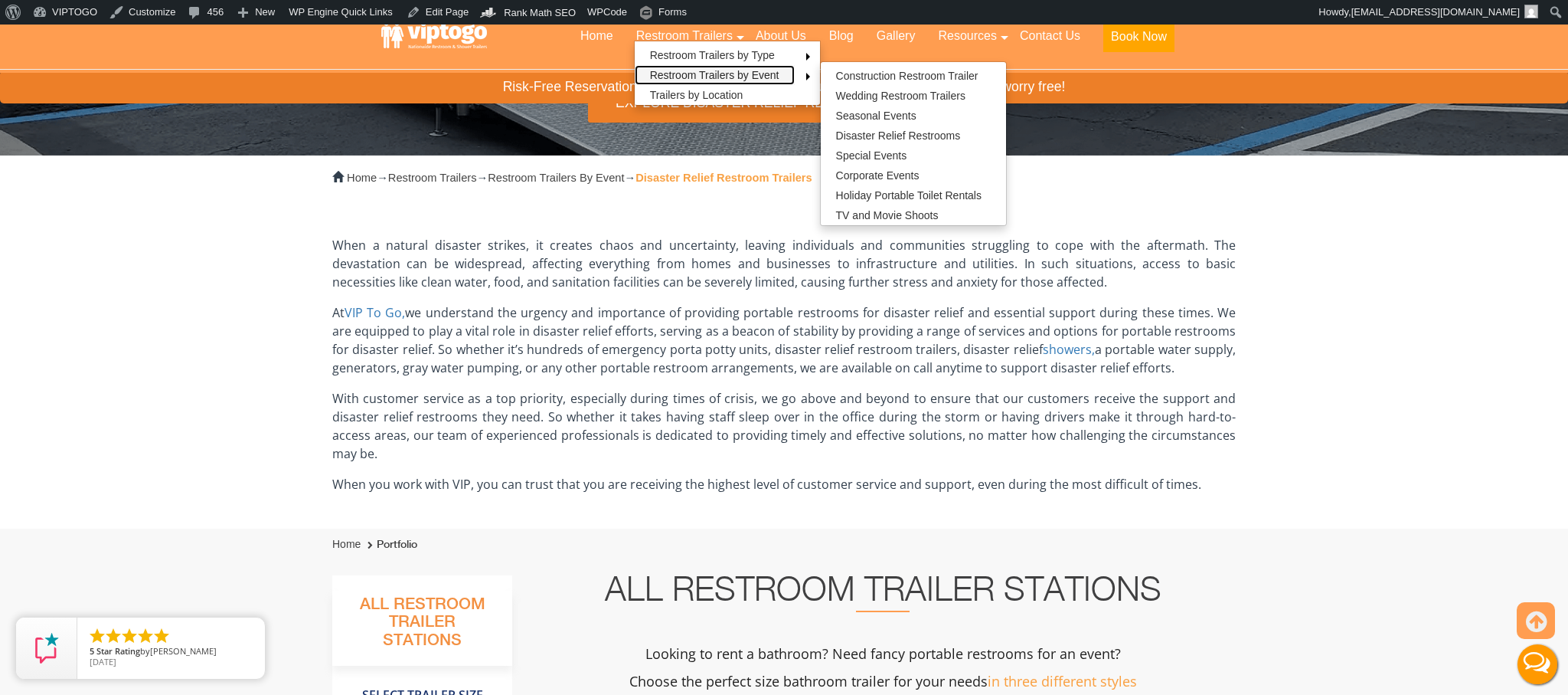
click at [699, 71] on link "Restroom Trailers by Event" at bounding box center [715, 74] width 160 height 20
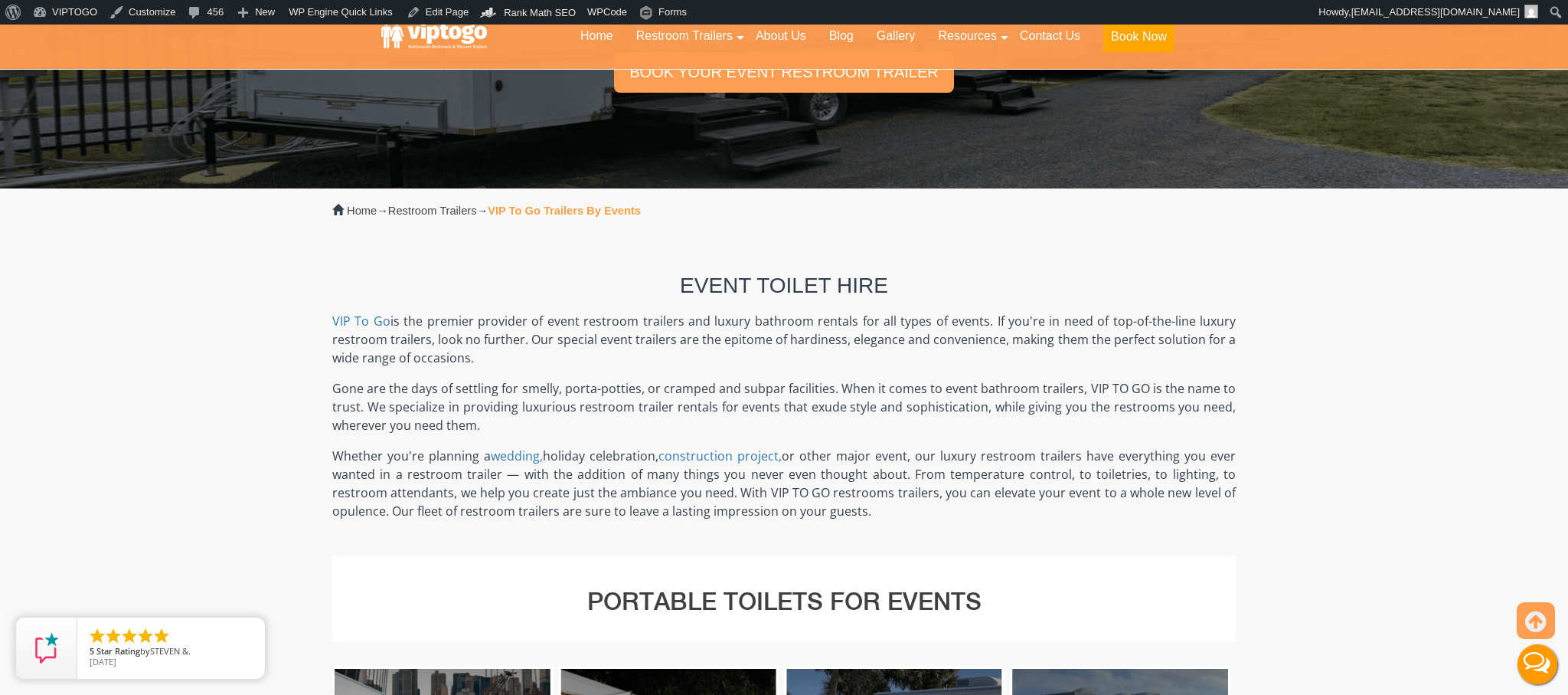
scroll to position [258, 0]
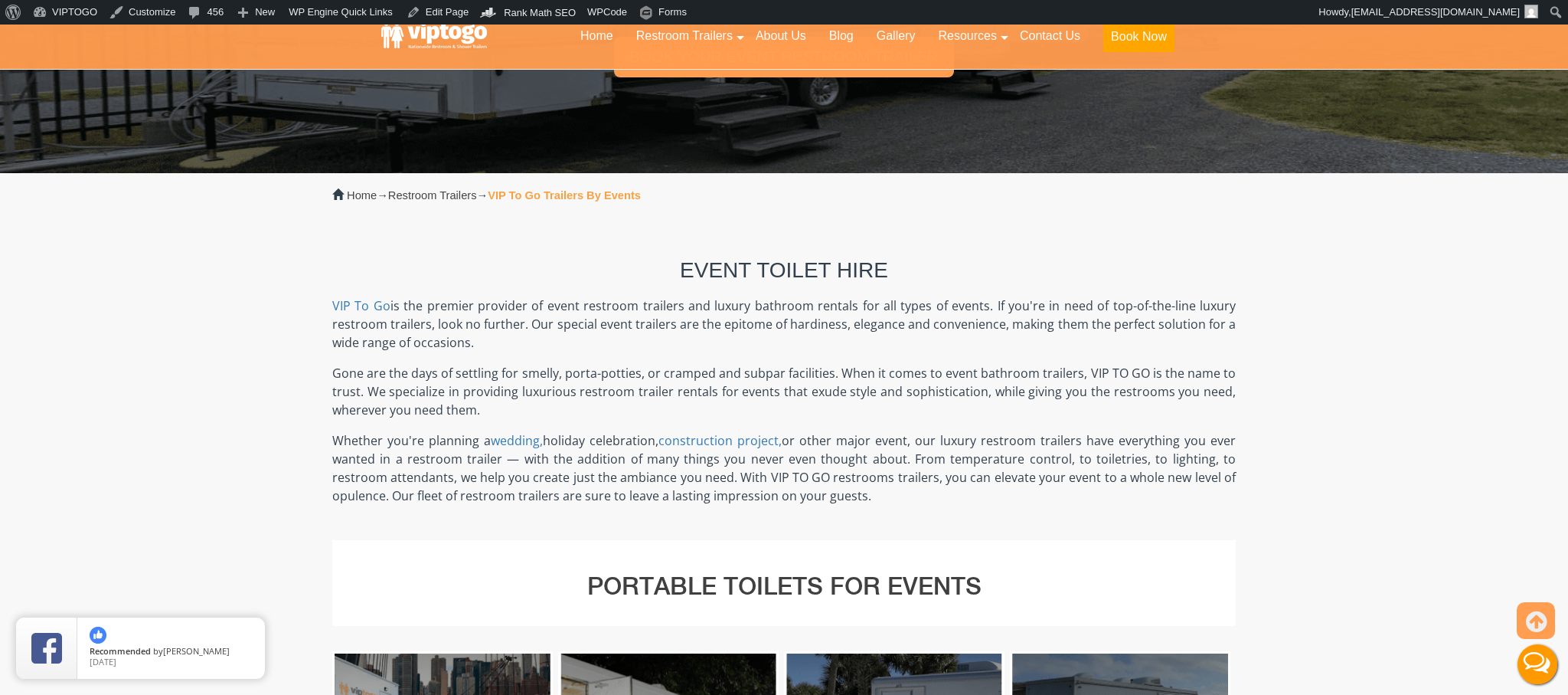
drag, startPoint x: 320, startPoint y: 302, endPoint x: 918, endPoint y: 512, distance: 633.8
copy div "VIP To Go is the premier provider of event restroom trailers and luxury bathroo…"
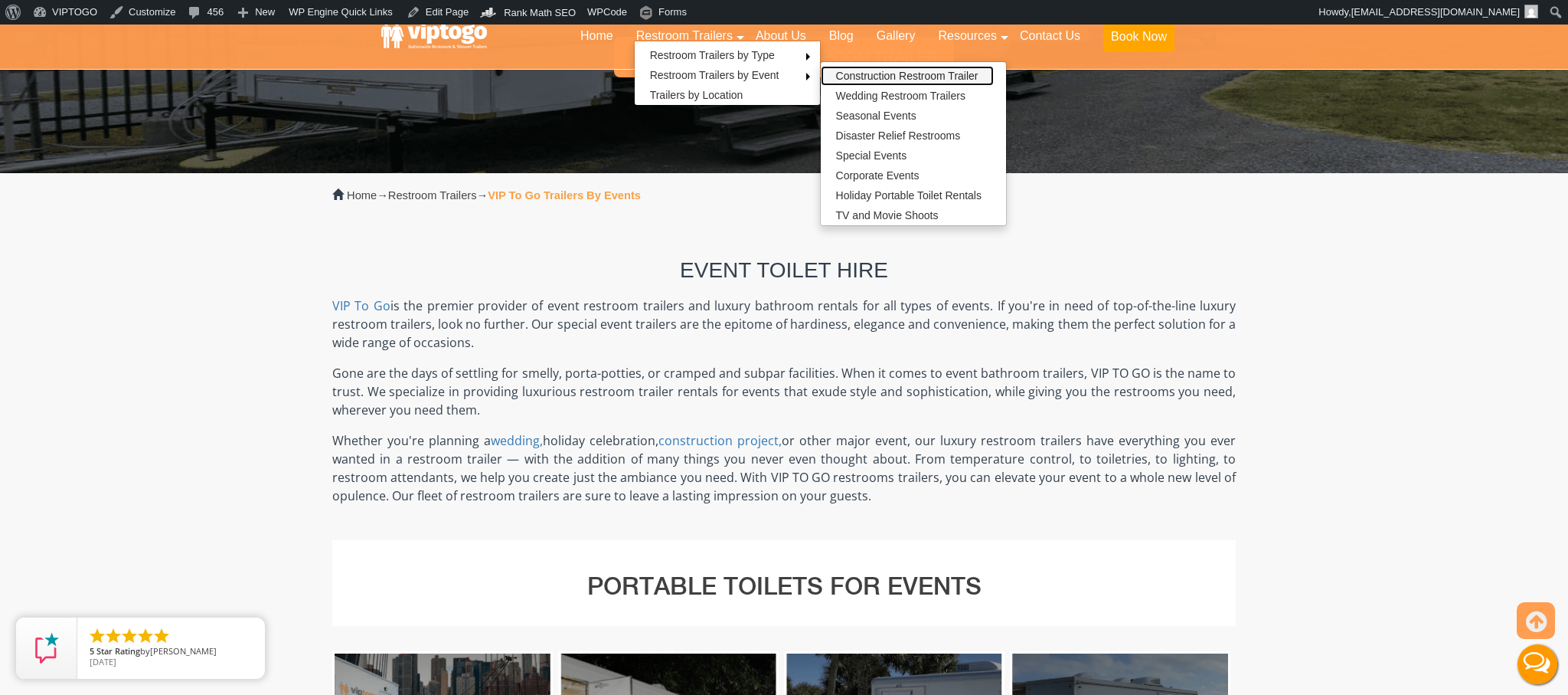
click at [879, 76] on link "Construction Restroom Trailer" at bounding box center [906, 75] width 173 height 20
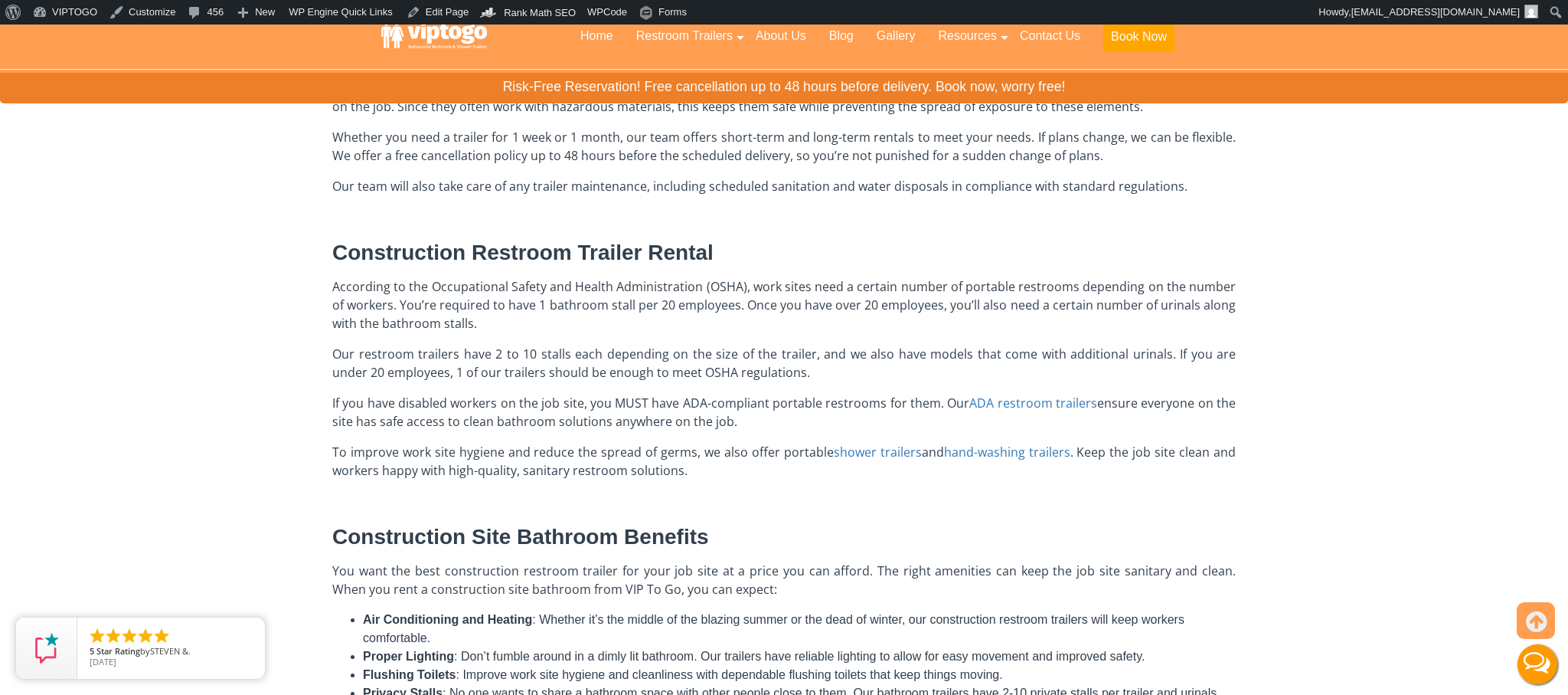
scroll to position [547, 0]
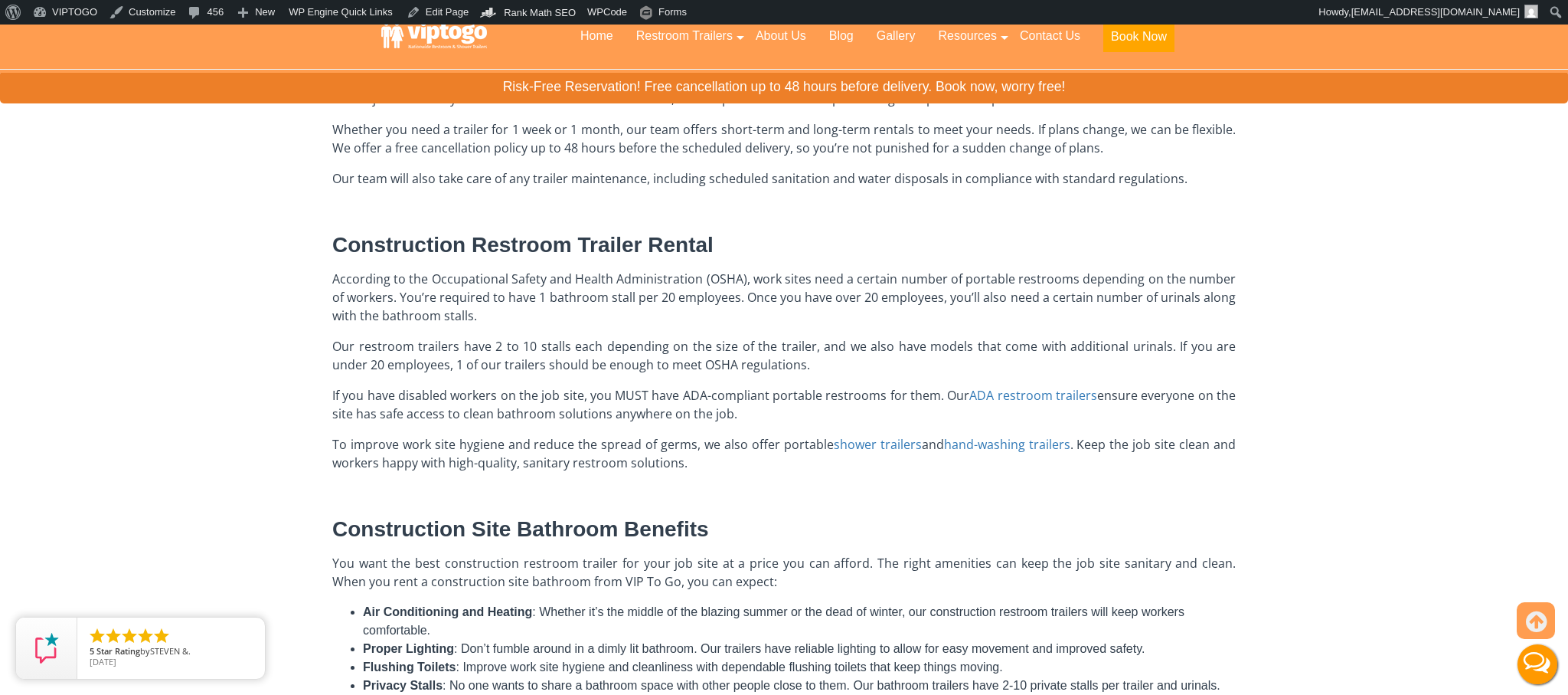
drag, startPoint x: 334, startPoint y: 275, endPoint x: 725, endPoint y: 466, distance: 435.2
click at [726, 467] on div "A construction restroom trailer offers reliable and clean bathroom solutions fo…" at bounding box center [784, 375] width 903 height 775
copy div "Loremipsu do sit Ametconsecte Adipis eli Seddoe Temporincididu (UTLA), etdo mag…"
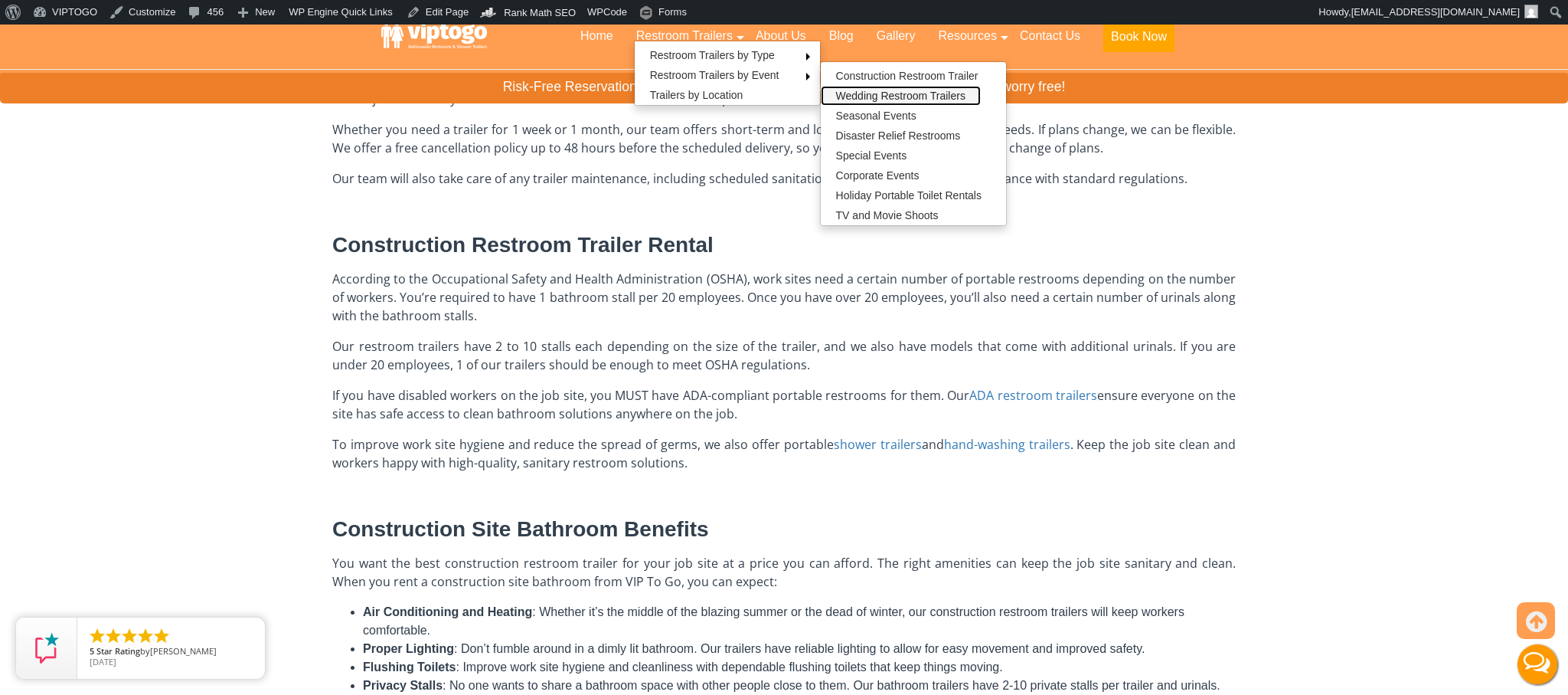
click at [878, 95] on link "Wedding Restroom Trailers" at bounding box center [900, 96] width 160 height 20
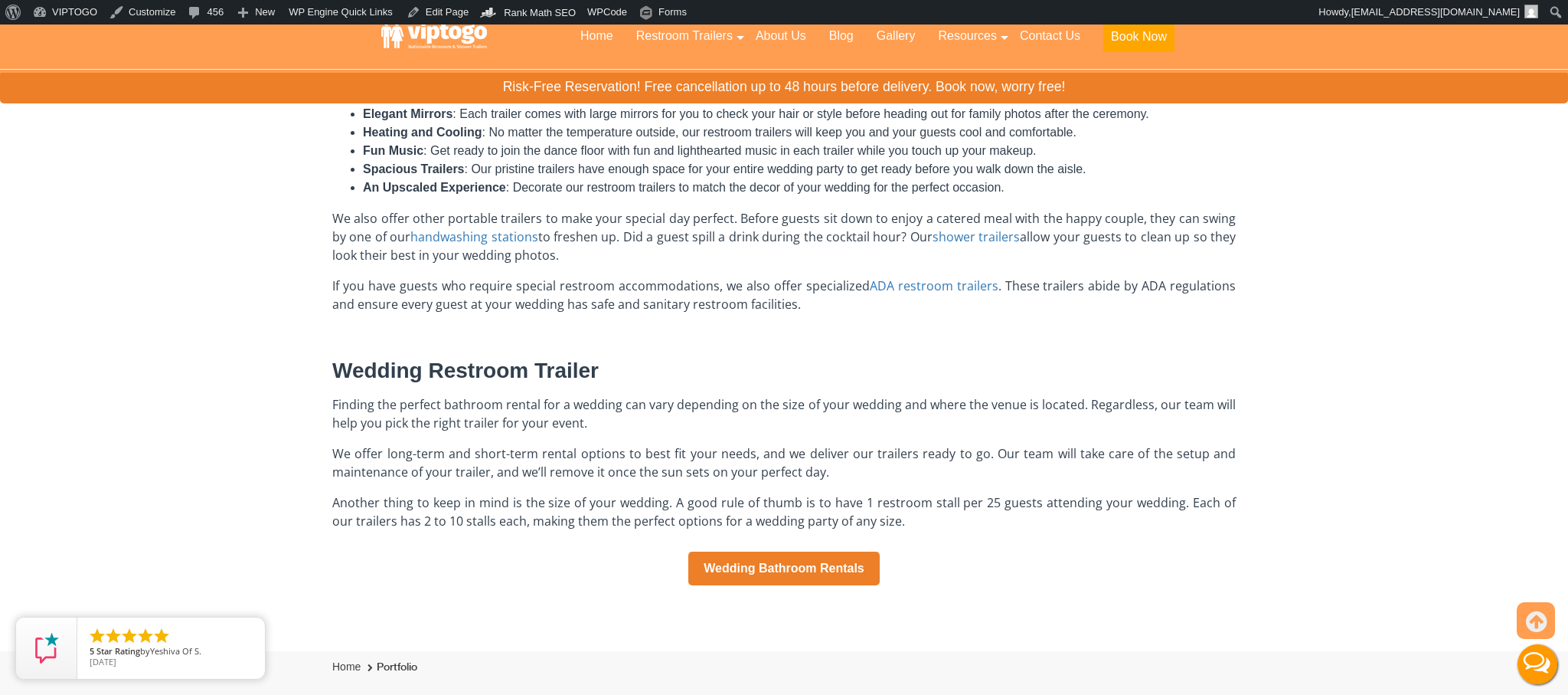
scroll to position [788, 0]
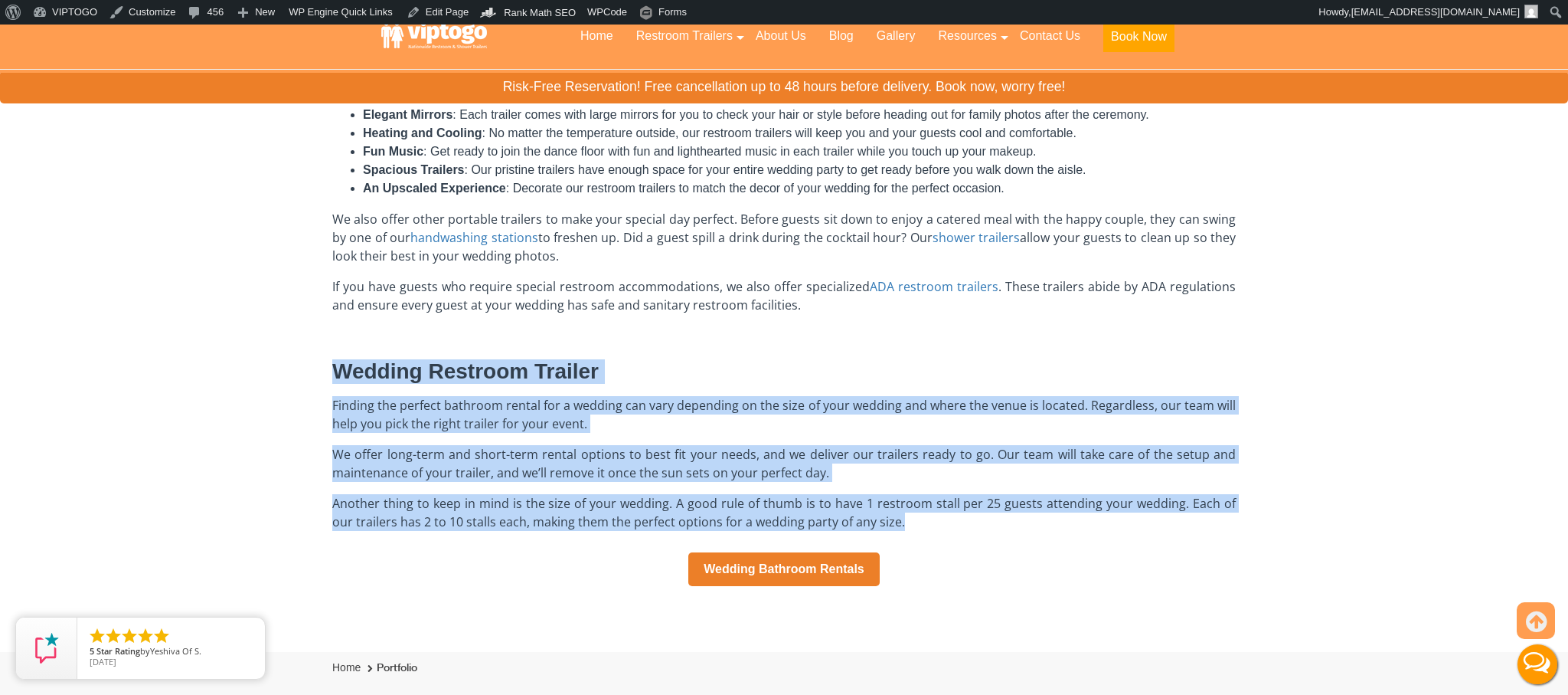
drag, startPoint x: 310, startPoint y: 360, endPoint x: 968, endPoint y: 525, distance: 678.4
click at [968, 528] on div "Home → Restroom Trailers → Restroom Trailers By Event → Wedding Bathroom Traile…" at bounding box center [784, 177] width 1568 height 950
copy div "Wedding Restroom Trailer Finding the perfect bathroom rental for a wedding can …"
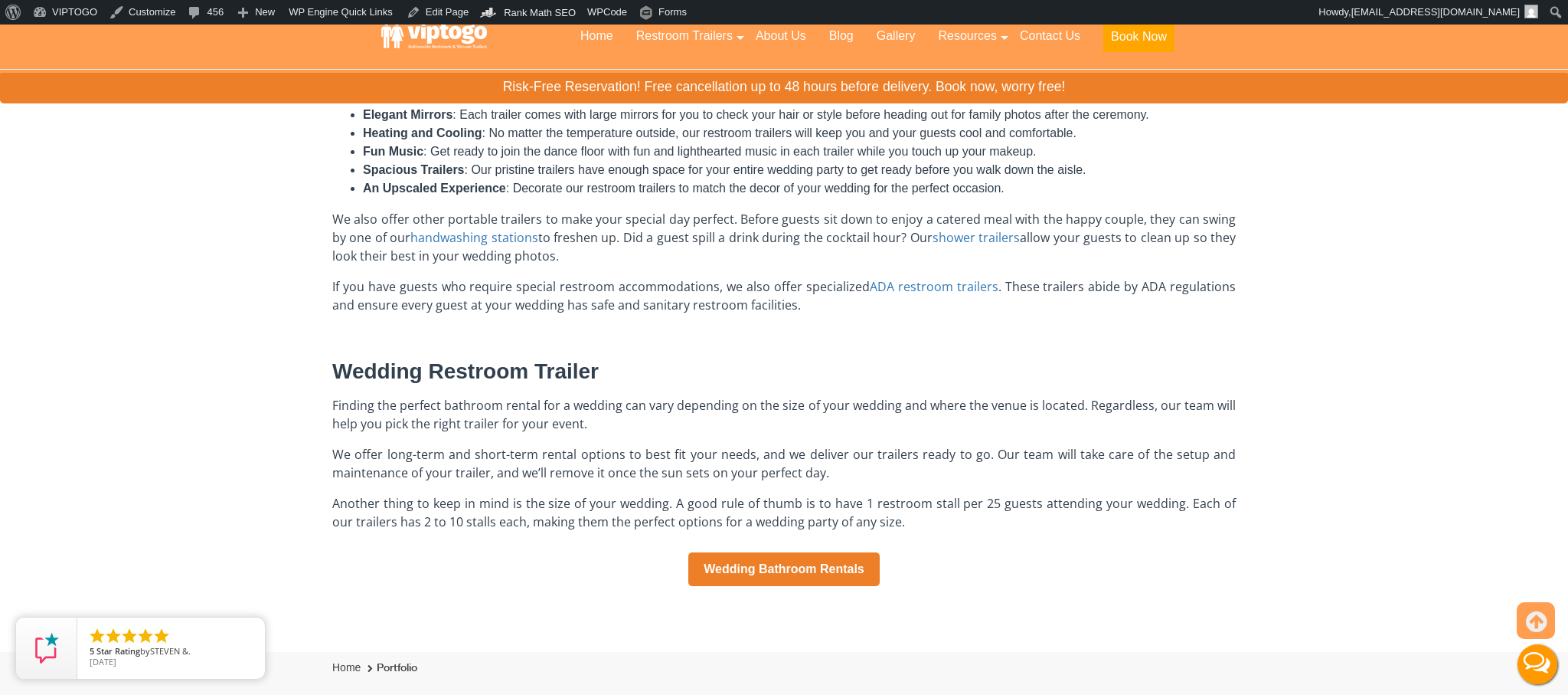
click at [513, 369] on span "Wedding Restroom Trailer" at bounding box center [465, 371] width 266 height 24
copy div "Wedding Restroom Trailer"
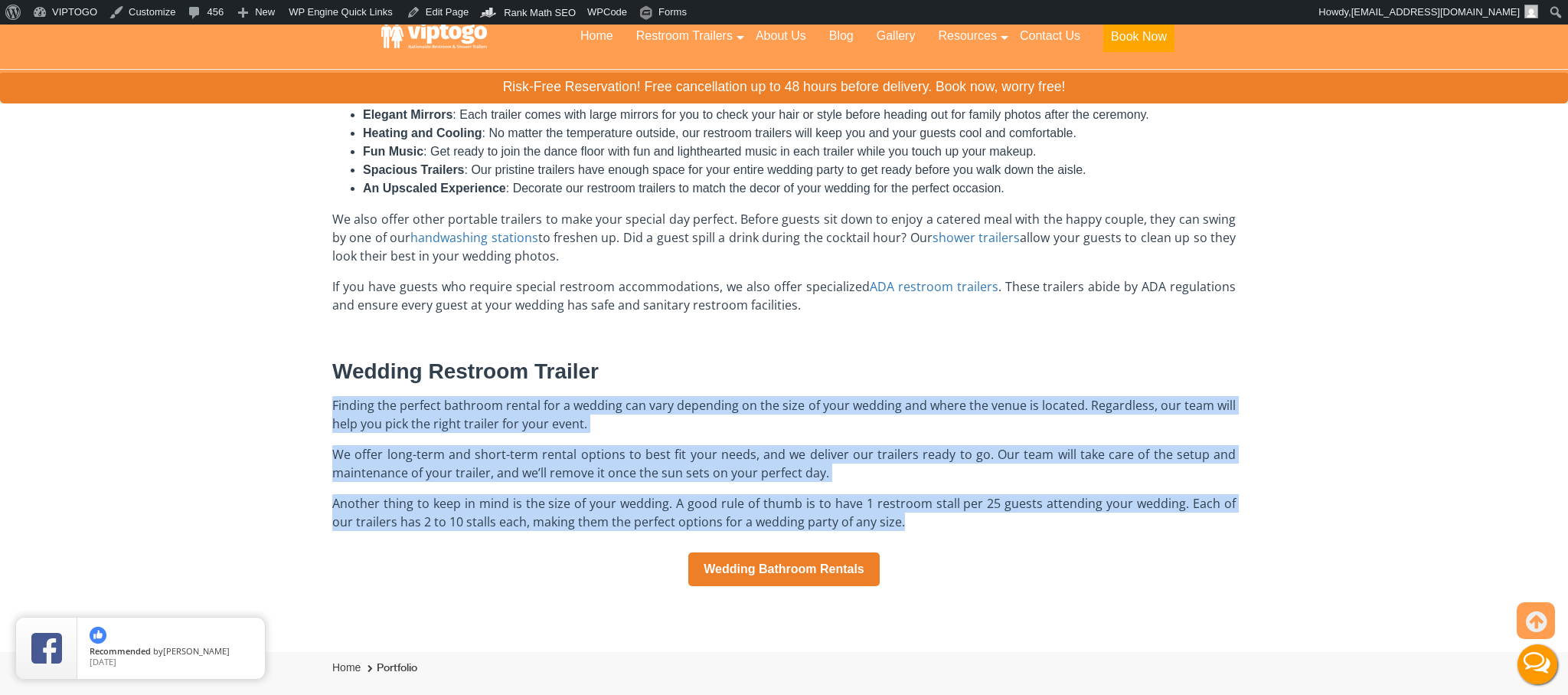
drag, startPoint x: 332, startPoint y: 403, endPoint x: 953, endPoint y: 524, distance: 632.7
click at [953, 524] on div "Wedding Bathroom Rentals Your wedding day is a magical, once-in-a-lifetime cele…" at bounding box center [784, 199] width 903 height 904
copy div "Finding the perfect bathroom rental for a wedding can vary depending on the siz…"
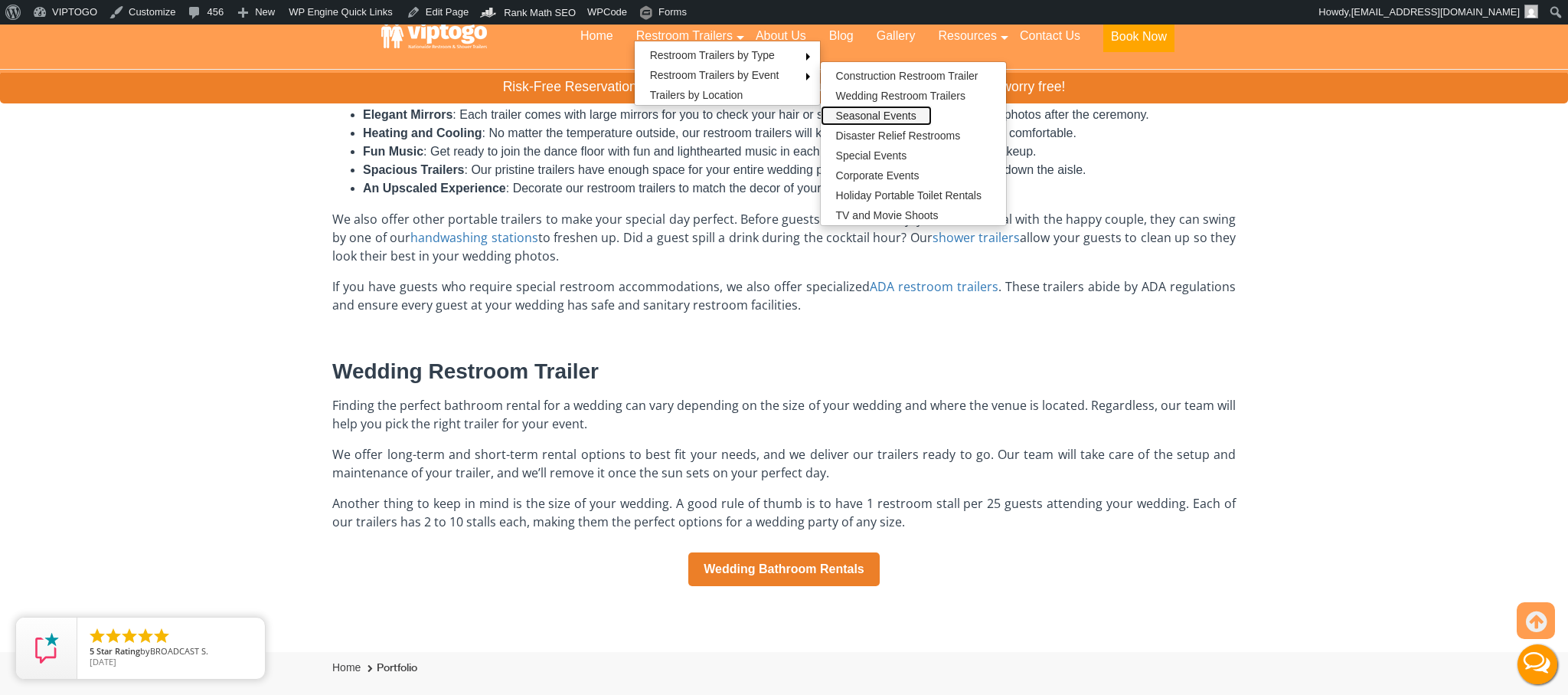
click at [886, 121] on link "Seasonal Events" at bounding box center [875, 115] width 111 height 20
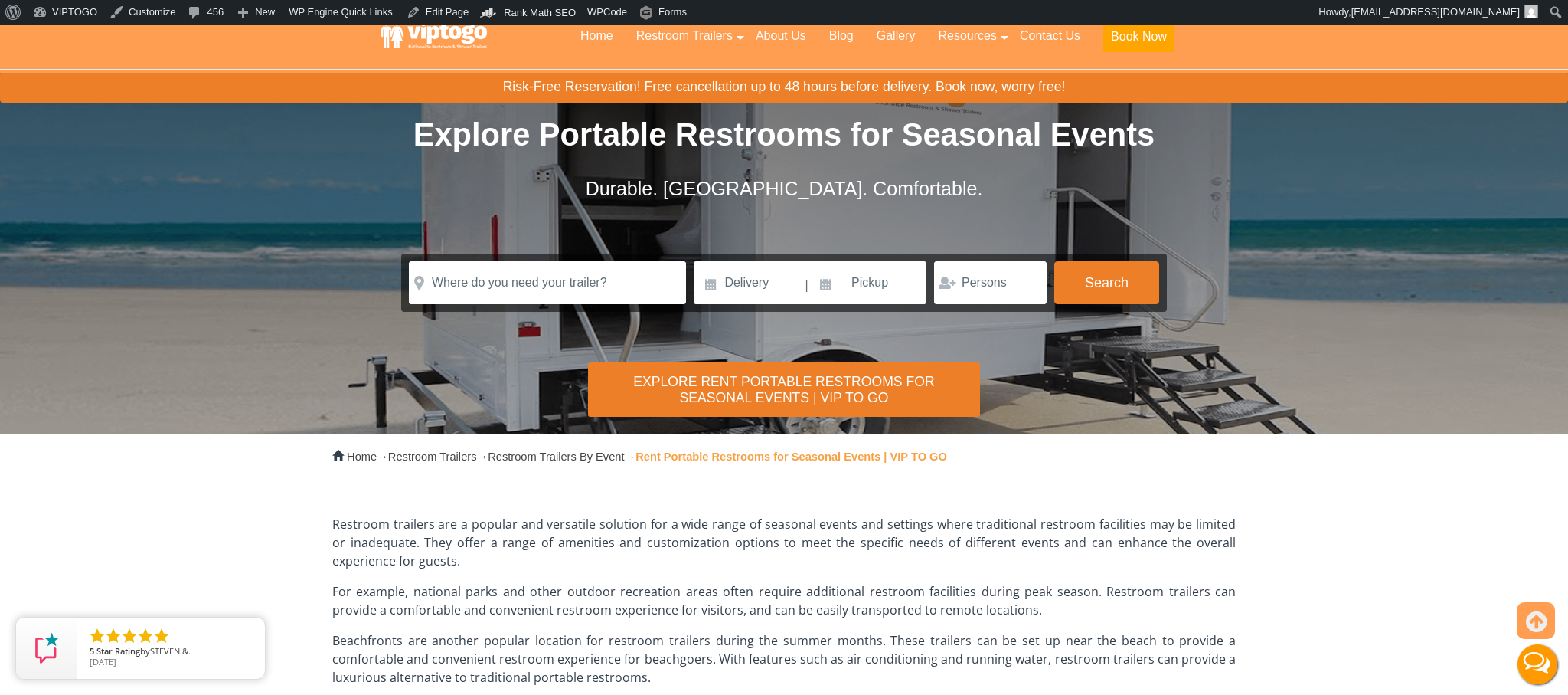
scroll to position [307, 0]
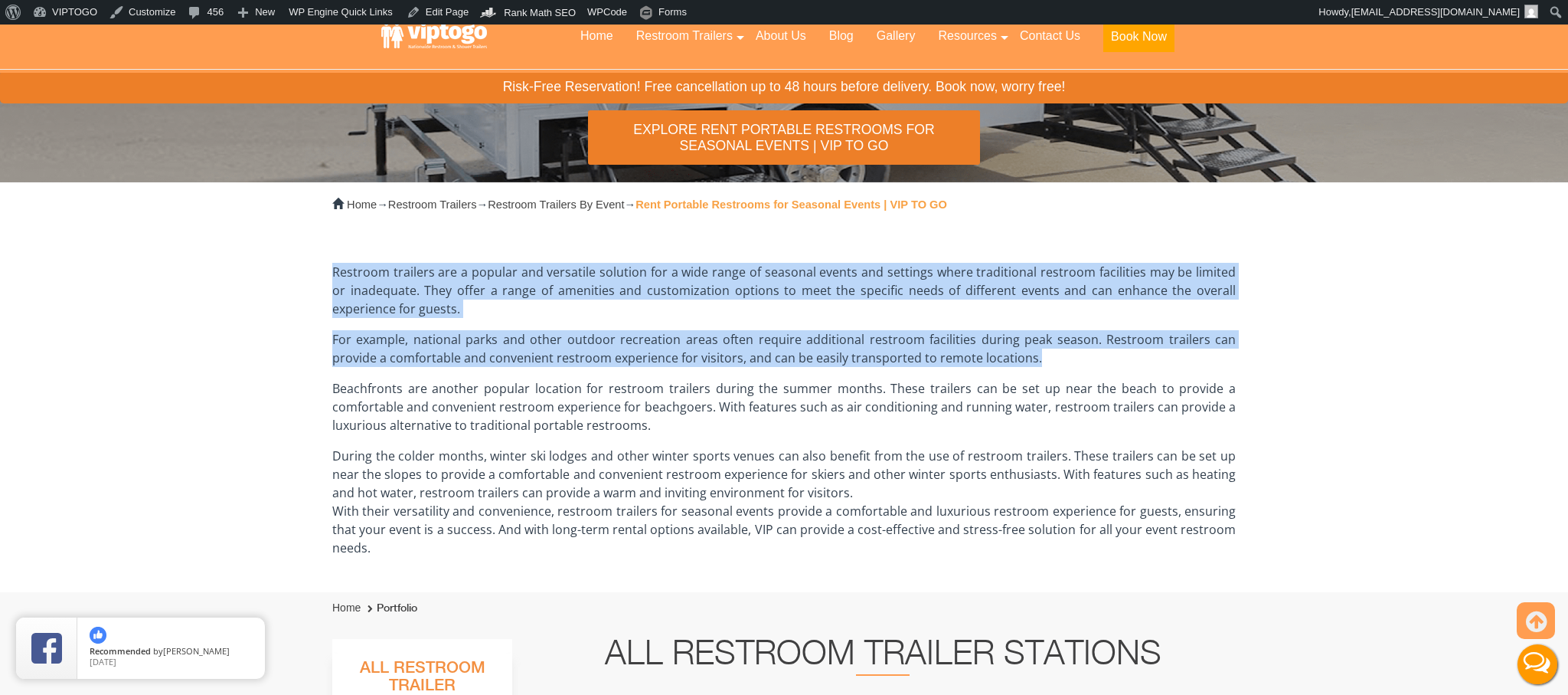
drag, startPoint x: 335, startPoint y: 268, endPoint x: 1099, endPoint y: 357, distance: 769.2
click at [1099, 357] on div "Restroom trailers are a popular and versatile solution for a wide range of seas…" at bounding box center [784, 410] width 903 height 365
copy div "Restroom trailers are a popular and versatile solution for a wide range of seas…"
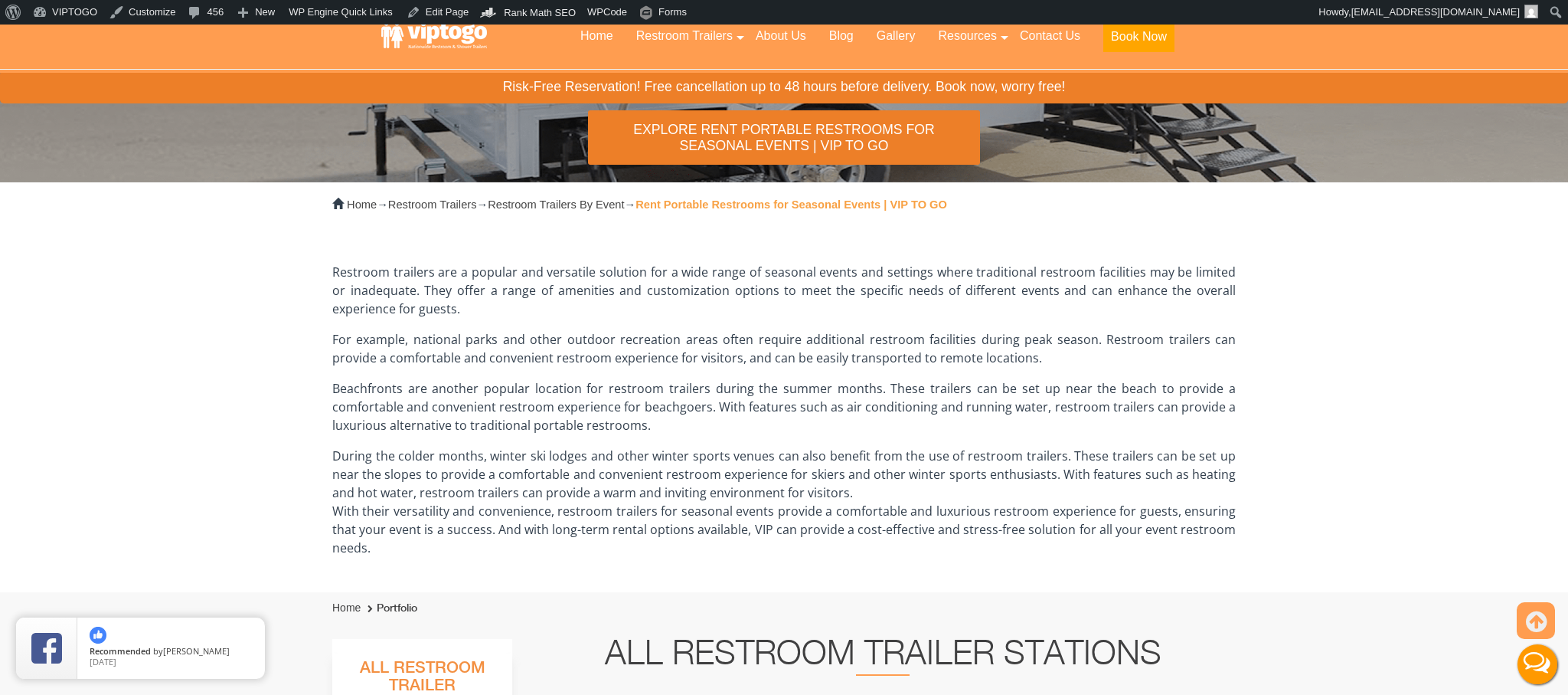
scroll to position [0, 0]
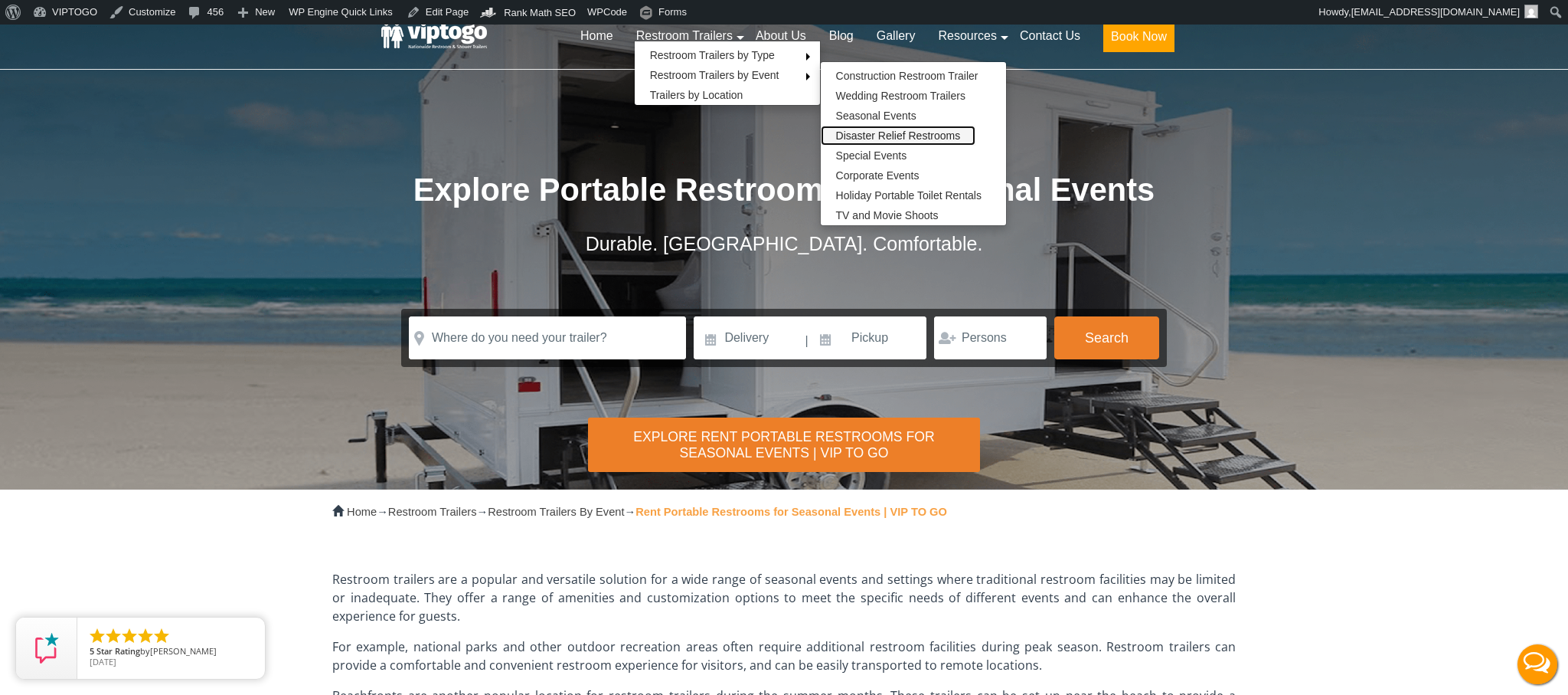
click at [885, 134] on link "Disaster Relief Restrooms" at bounding box center [897, 135] width 155 height 20
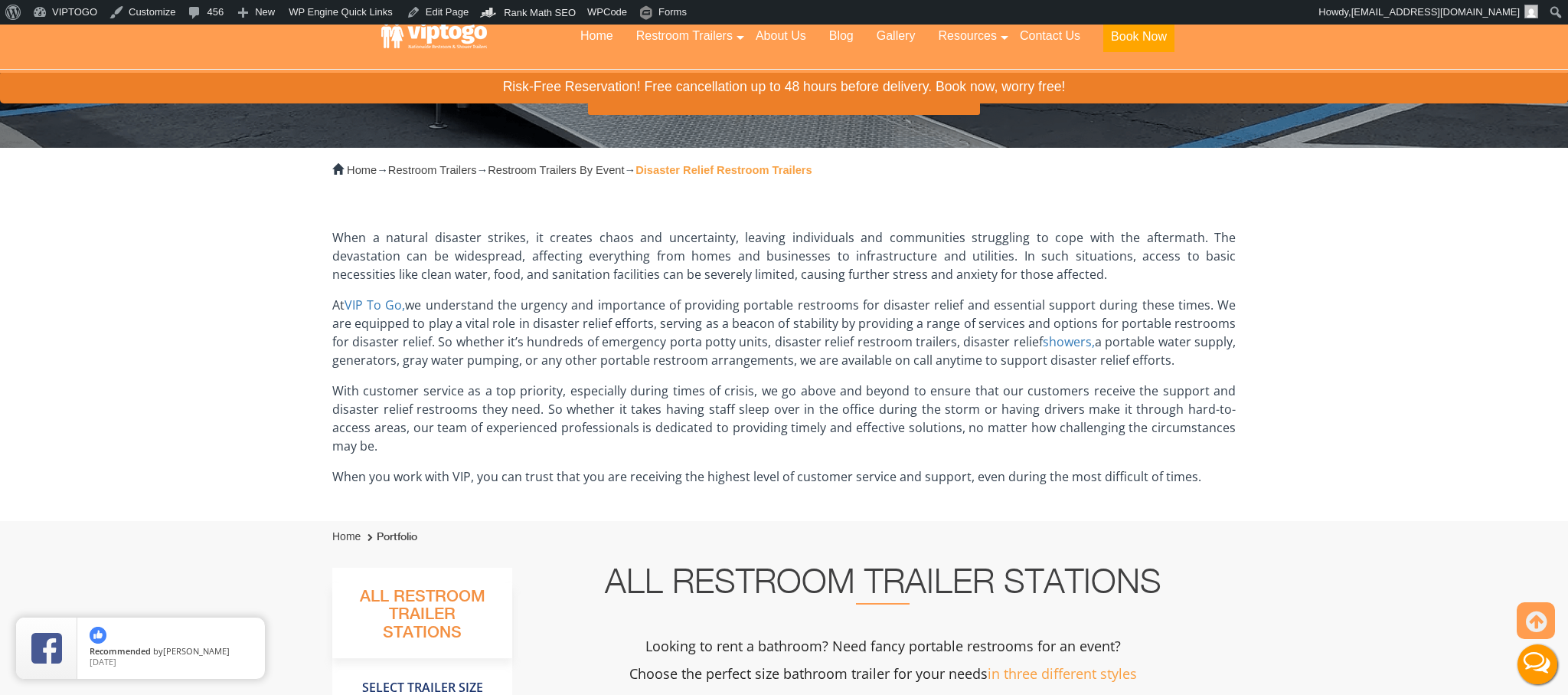
scroll to position [343, 0]
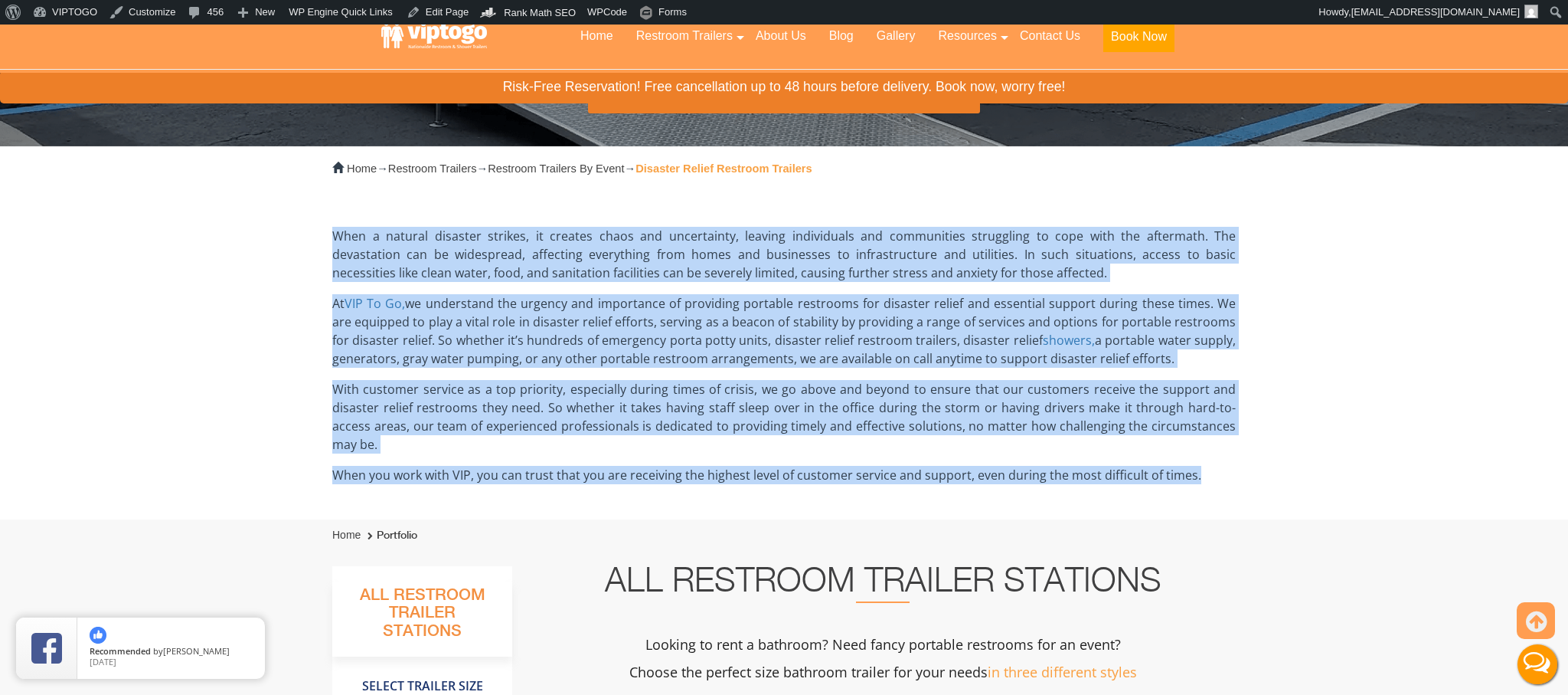
drag, startPoint x: 328, startPoint y: 230, endPoint x: 1231, endPoint y: 465, distance: 933.1
click at [1231, 466] on div "Home → Restroom Trailers → Restroom Trailers By Event → Disaster Relief Restroo…" at bounding box center [784, 333] width 926 height 373
copy div "When a natural disaster strikes, it creates chaos and uncertainty, leaving indi…"
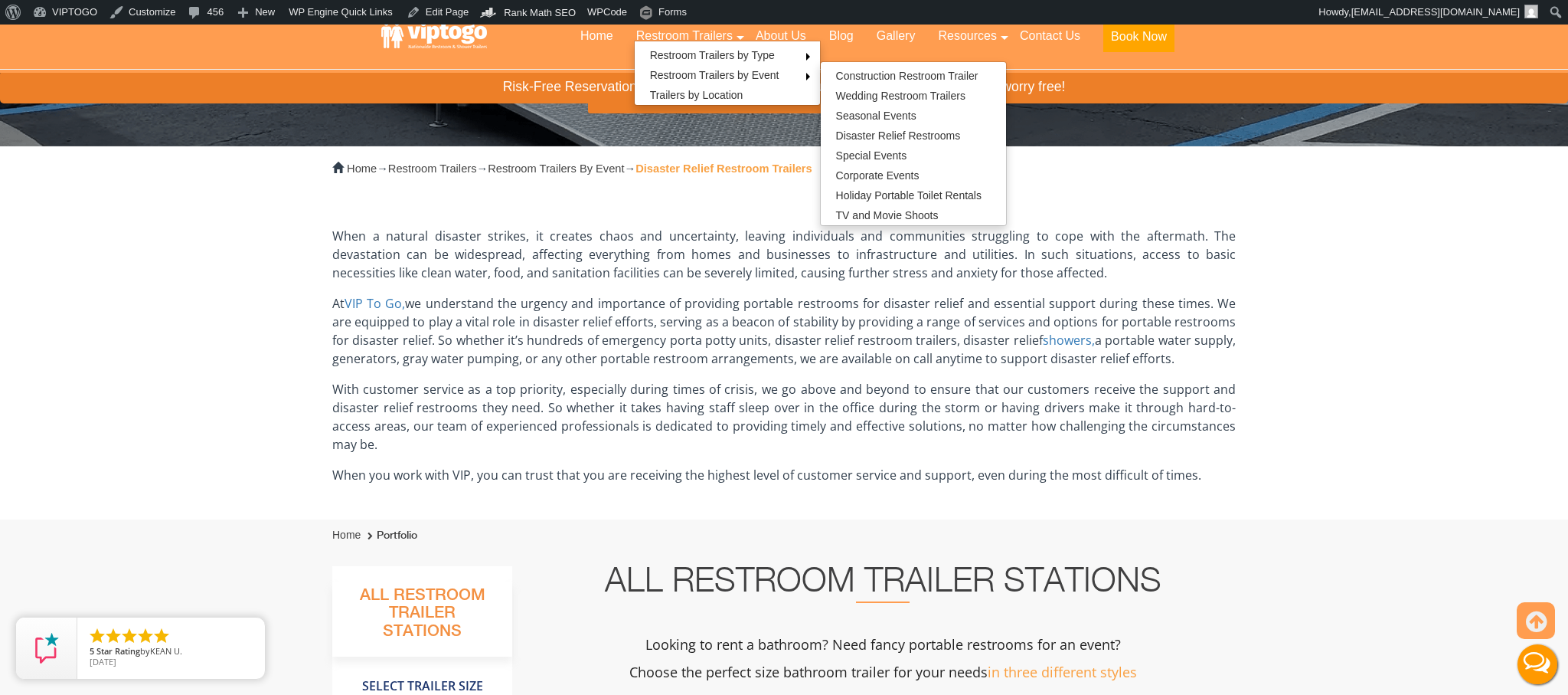
click at [806, 322] on p "At VIP To Go, we understand the urgency and importance of providing portable re…" at bounding box center [784, 331] width 903 height 73
